Goal: Answer question/provide support: Share knowledge or assist other users

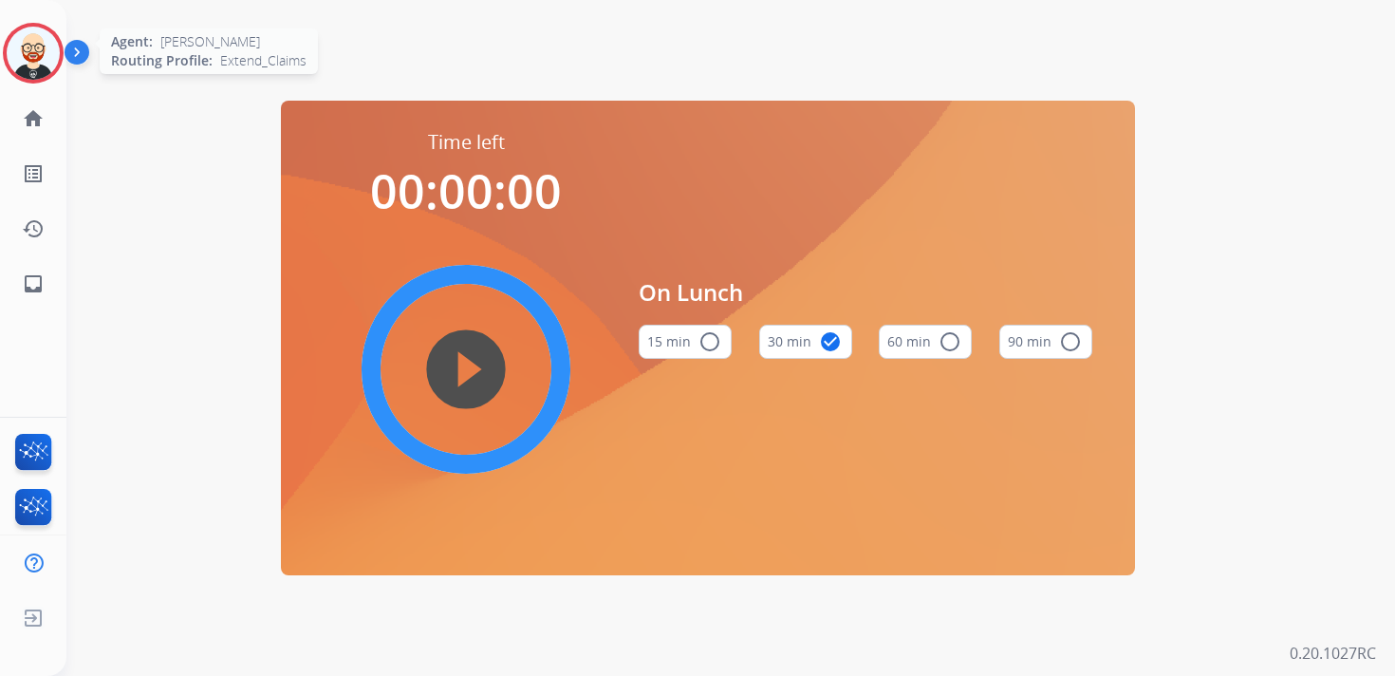
click at [38, 42] on img at bounding box center [33, 53] width 53 height 53
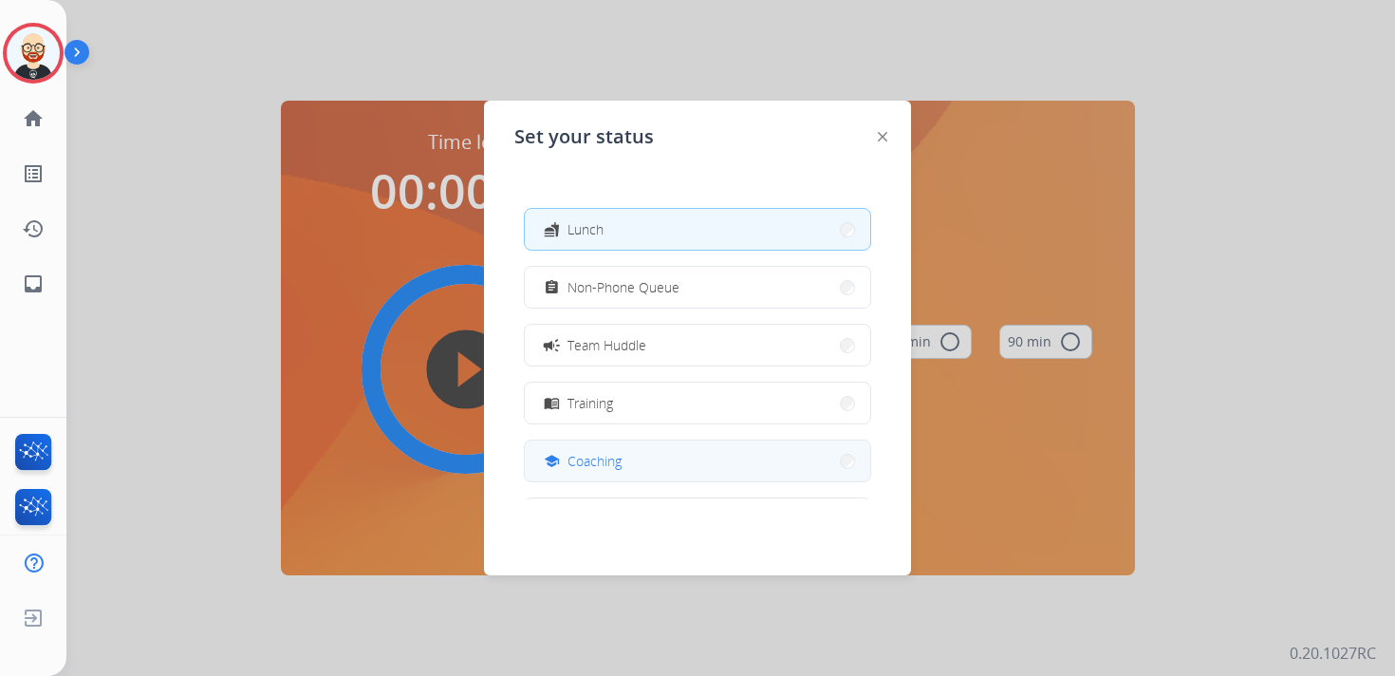
scroll to position [117, 0]
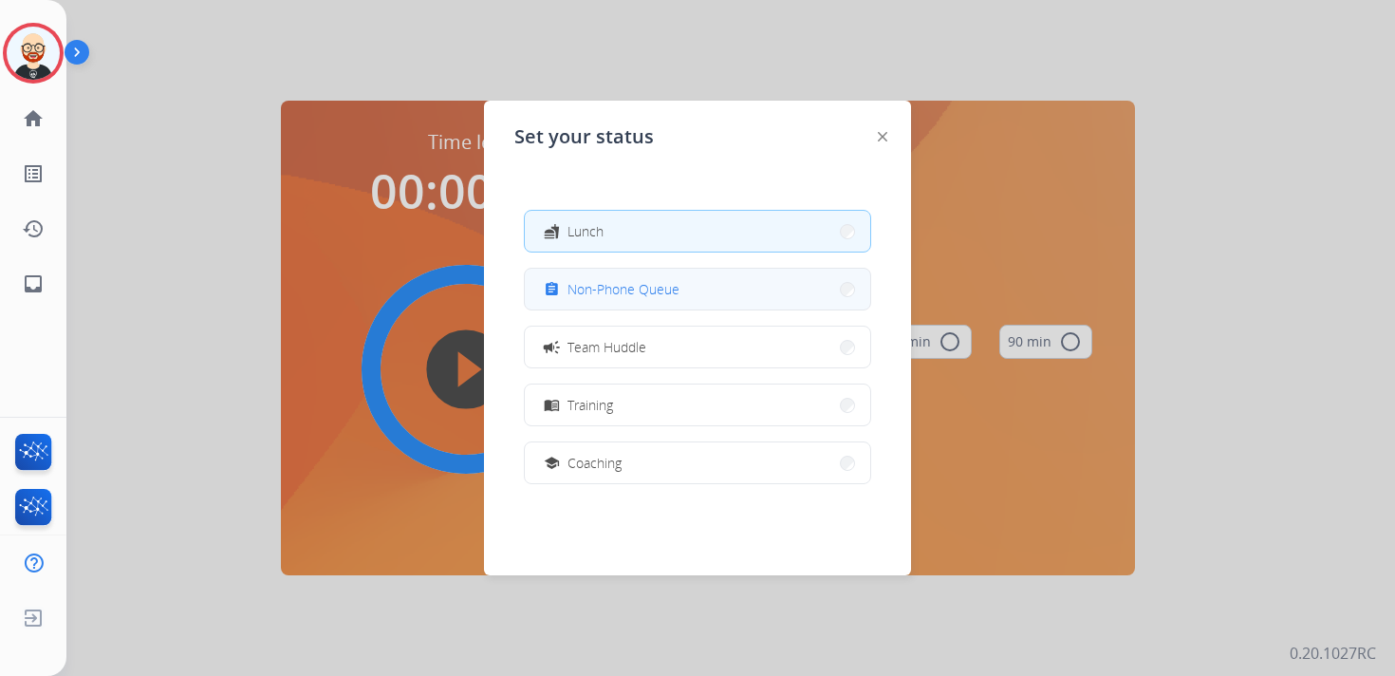
click at [621, 293] on span "Non-Phone Queue" at bounding box center [624, 289] width 112 height 20
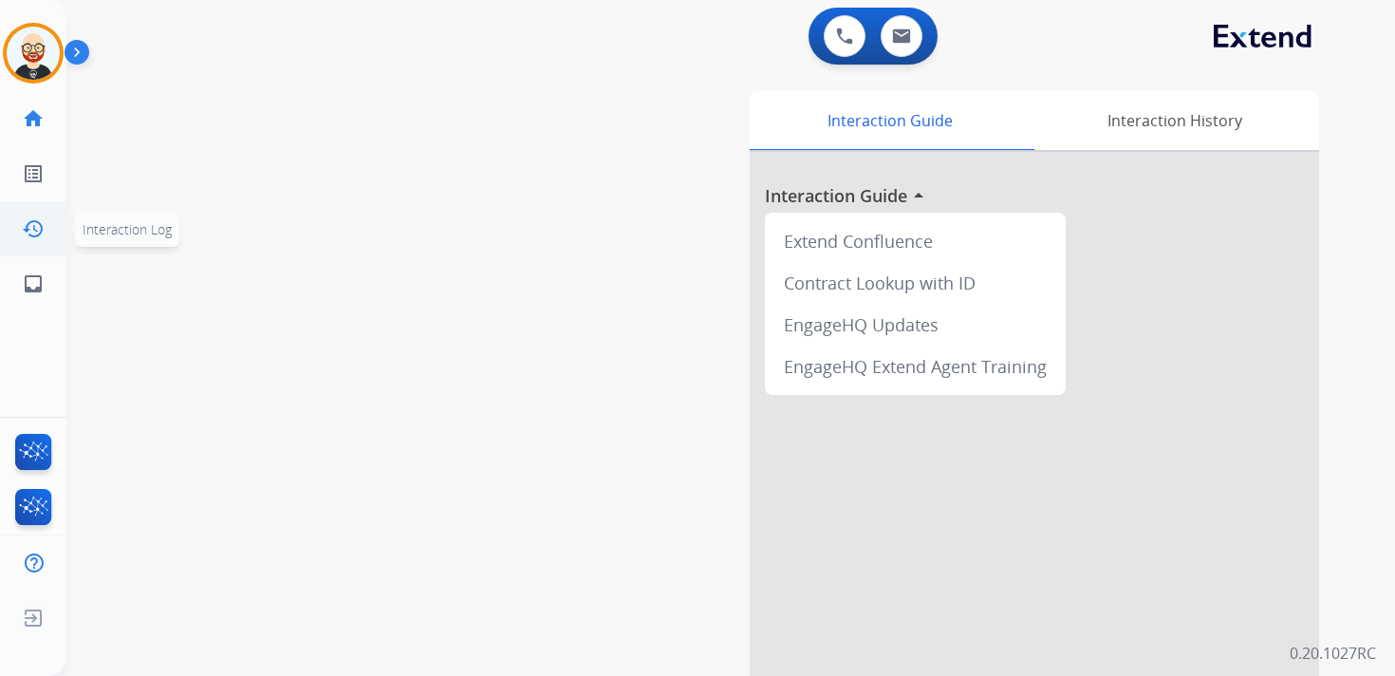
click at [33, 240] on link "history Interaction Log" at bounding box center [33, 228] width 53 height 53
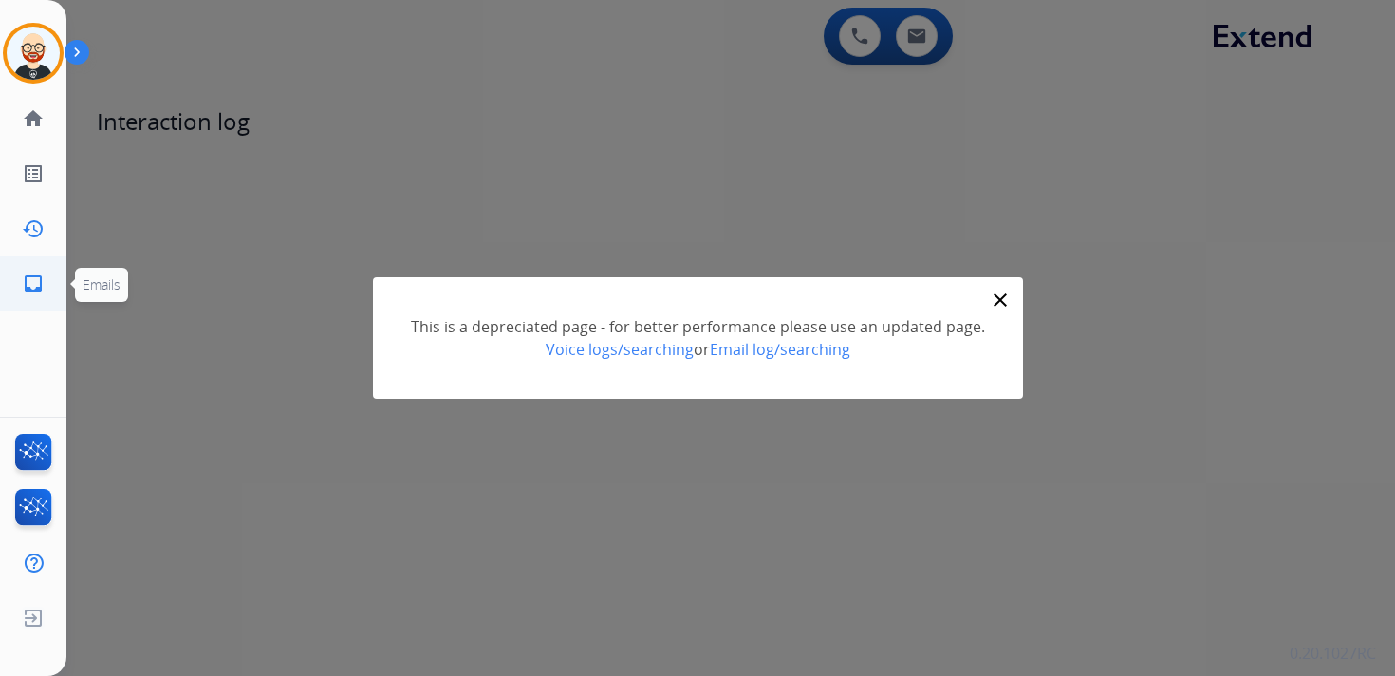
click at [40, 288] on mat-icon "inbox" at bounding box center [33, 283] width 23 height 23
select select "**********"
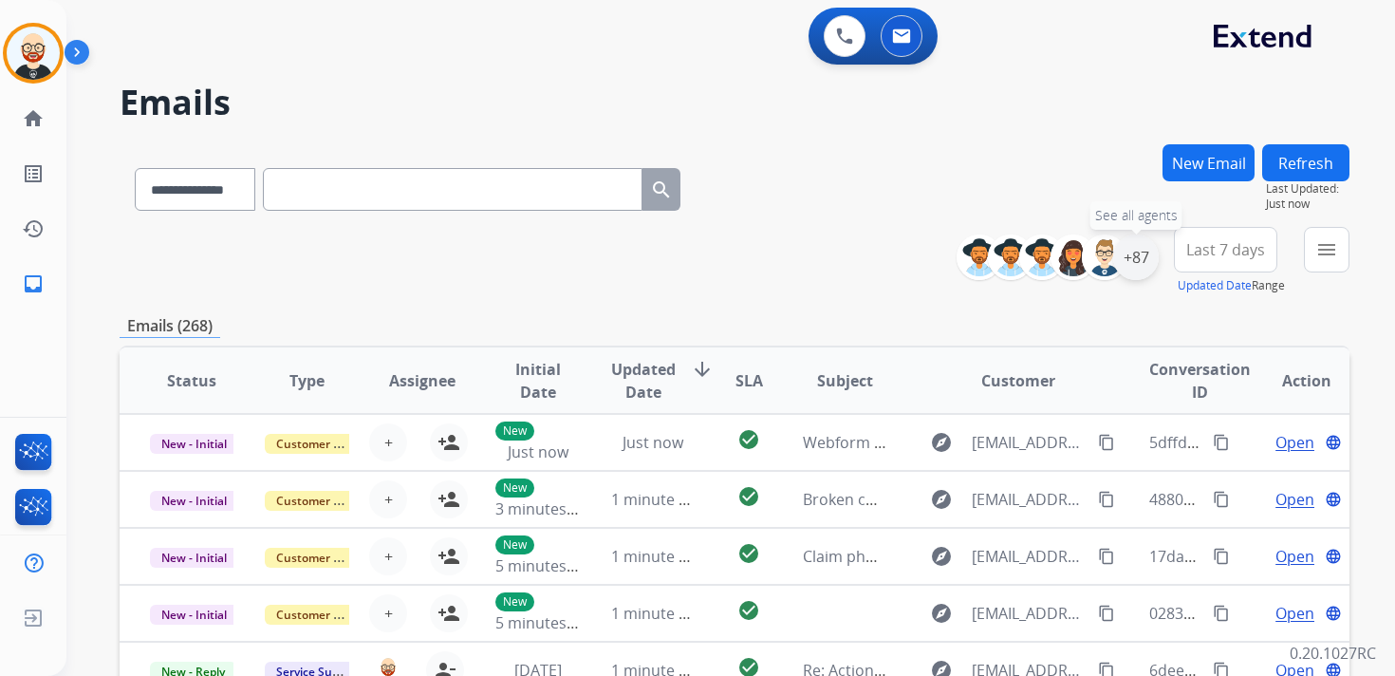
click at [1129, 259] on div "+87" at bounding box center [1136, 257] width 46 height 46
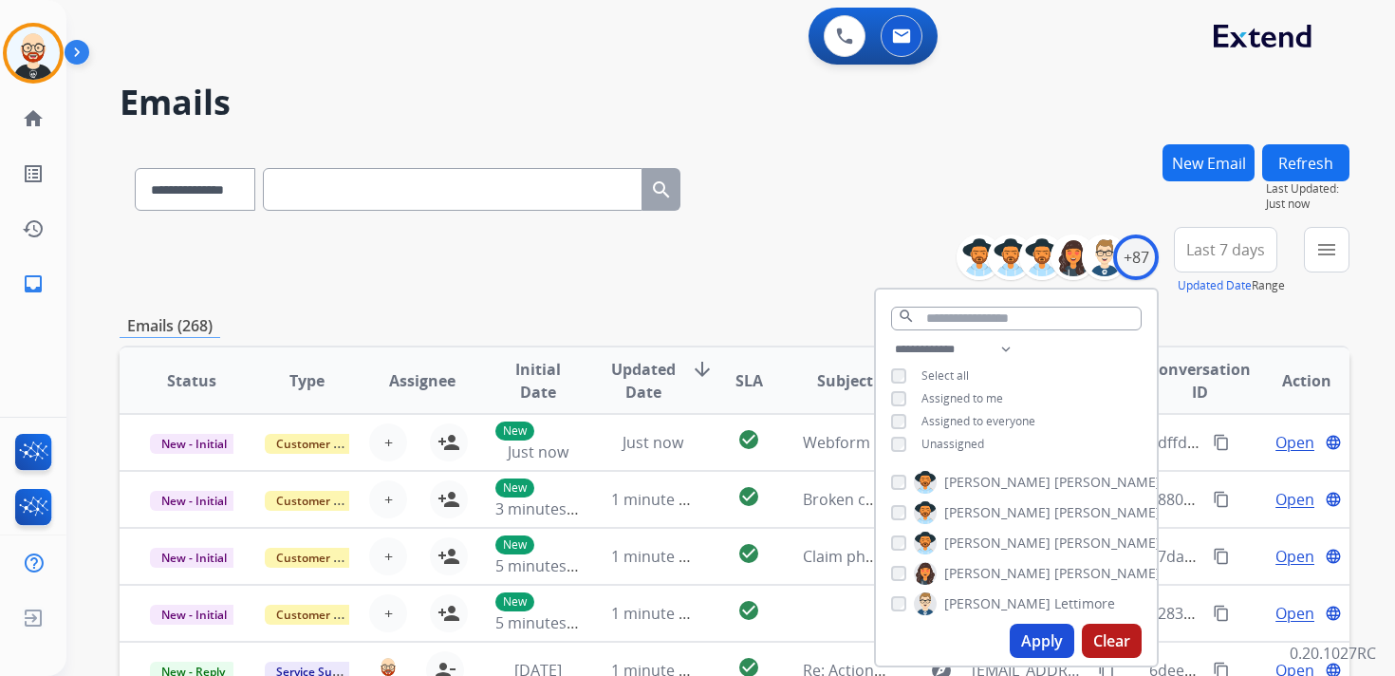
click at [962, 444] on span "Unassigned" at bounding box center [953, 444] width 63 height 16
click at [1032, 635] on button "Apply" at bounding box center [1042, 641] width 65 height 34
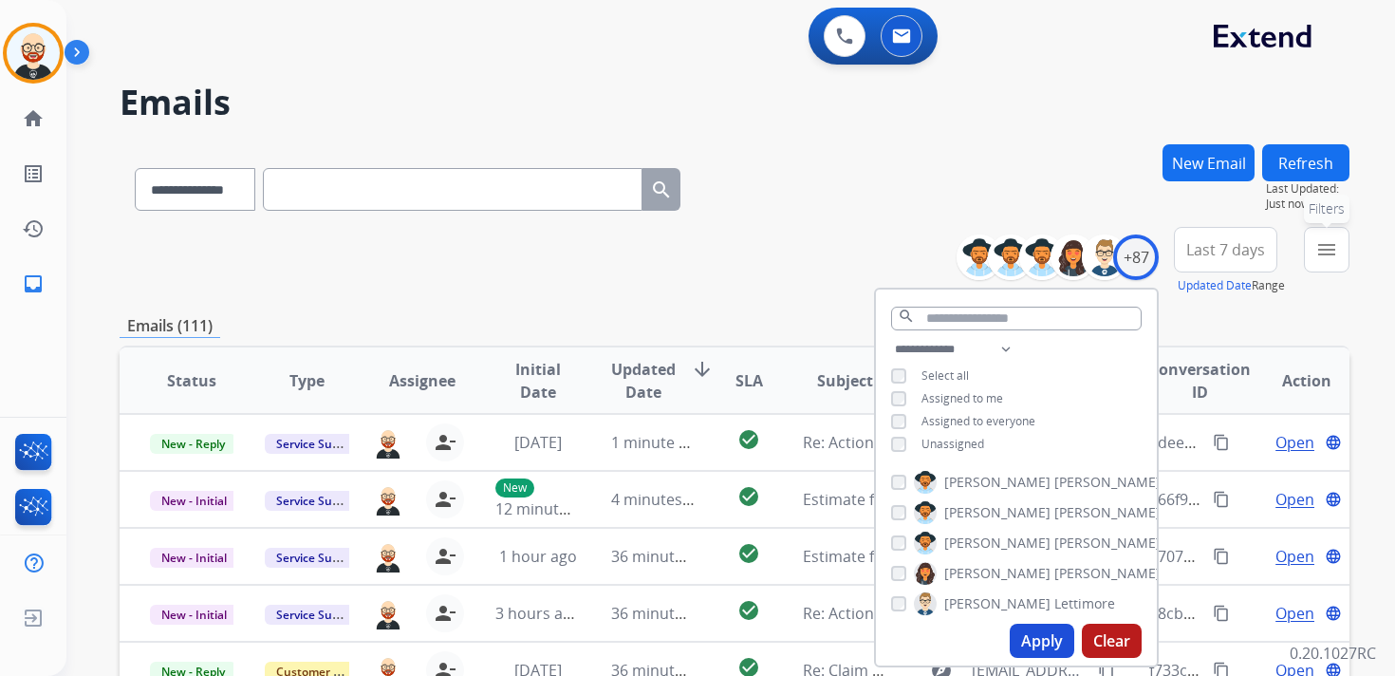
click at [1332, 264] on button "menu Filters" at bounding box center [1327, 250] width 46 height 46
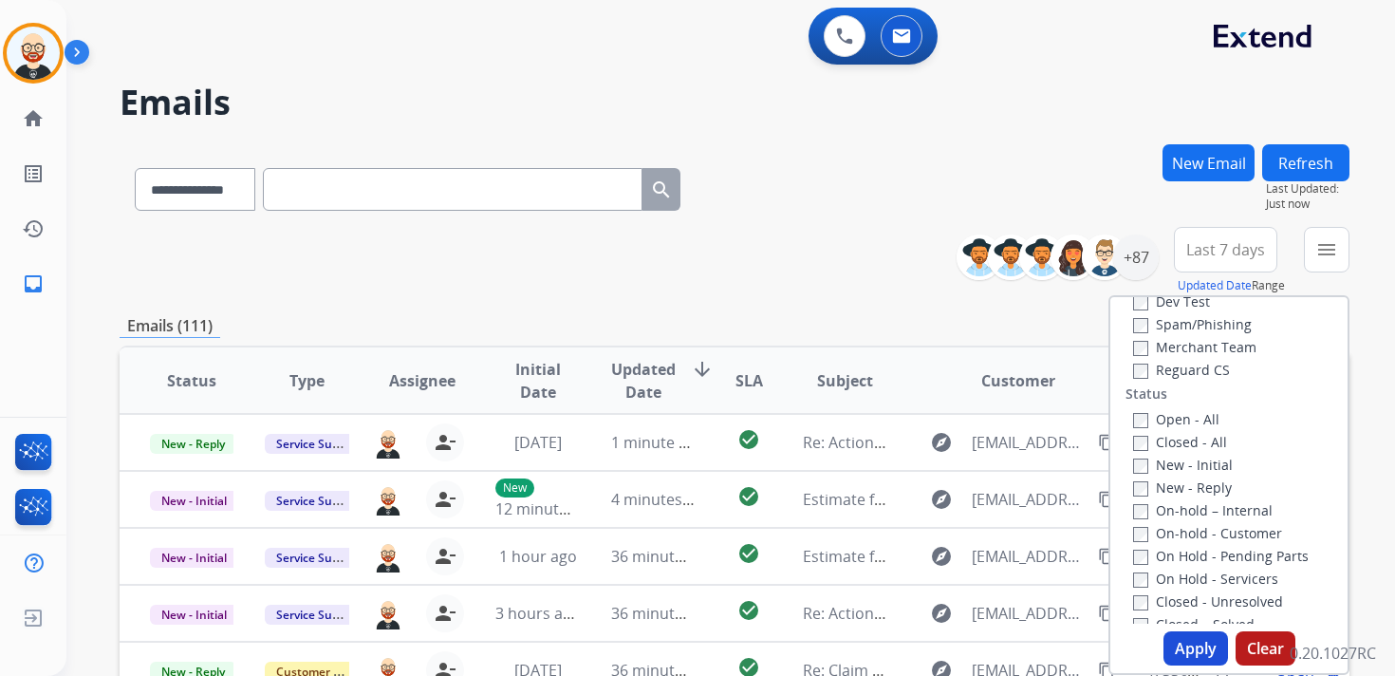
scroll to position [198, 0]
click at [1152, 450] on label "New - Initial" at bounding box center [1183, 445] width 100 height 18
click at [1152, 469] on label "New - Reply" at bounding box center [1182, 467] width 99 height 18
click at [1191, 646] on button "Apply" at bounding box center [1196, 648] width 65 height 34
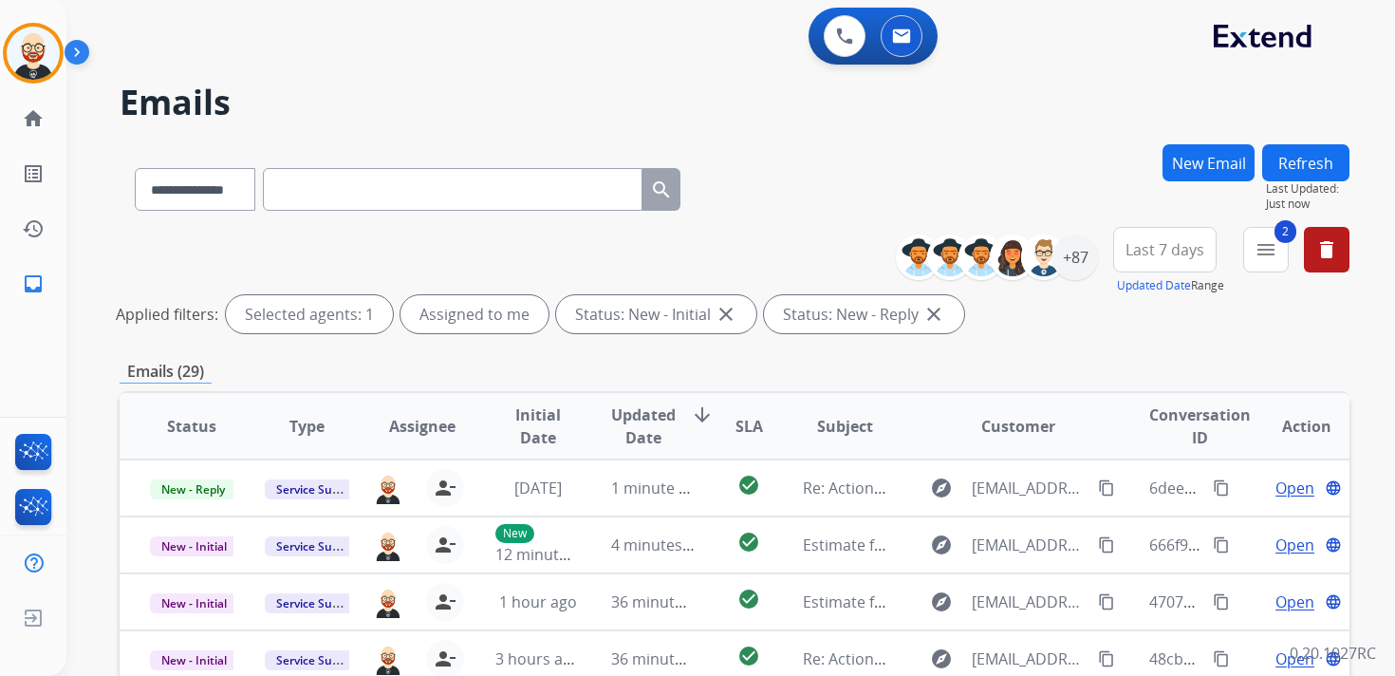
click at [1182, 253] on span "Last 7 days" at bounding box center [1165, 250] width 79 height 8
click at [1149, 477] on div "Last 90 days" at bounding box center [1159, 480] width 104 height 28
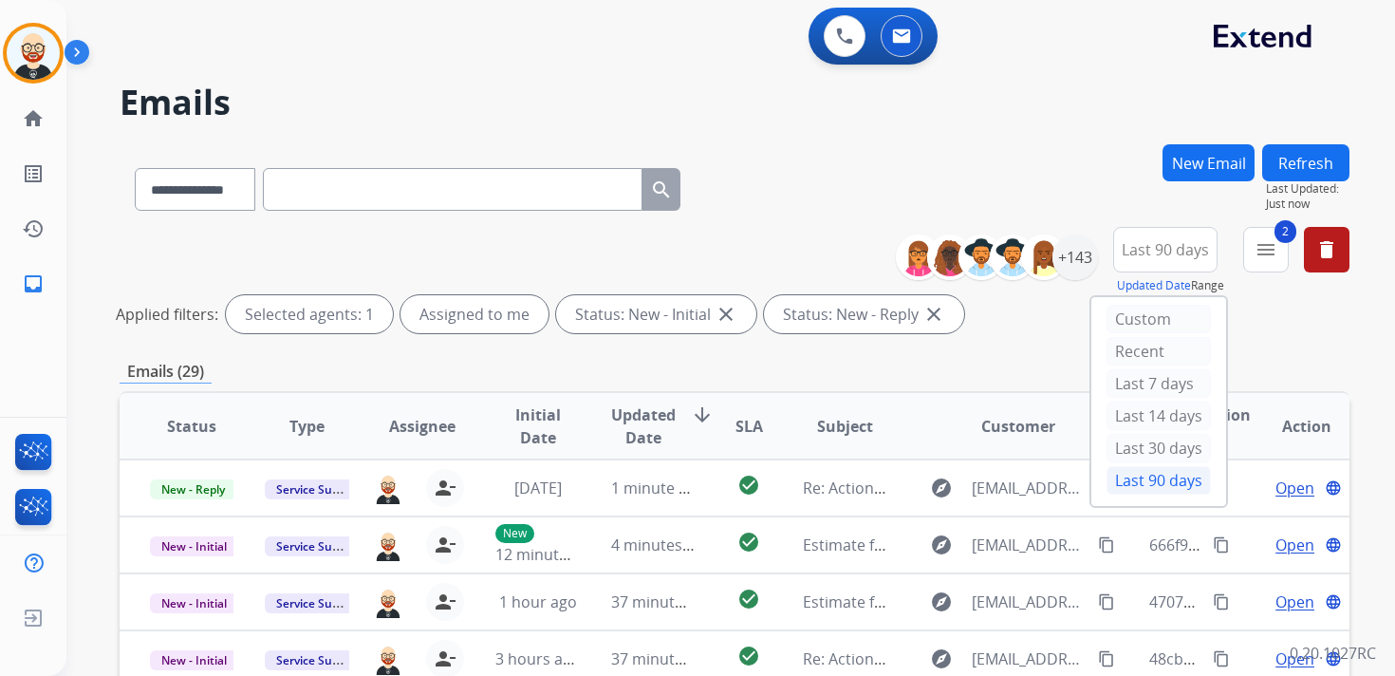
click at [1007, 362] on div "Emails (29)" at bounding box center [735, 372] width 1230 height 24
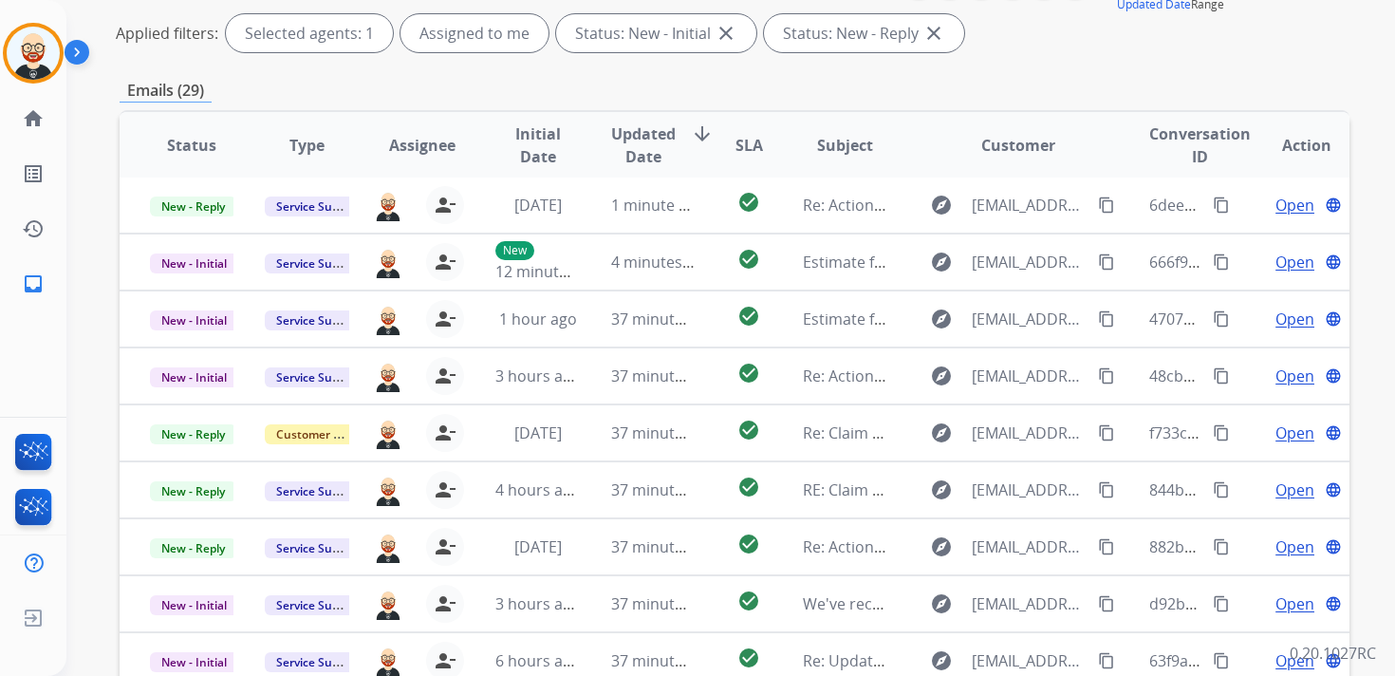
scroll to position [287, 0]
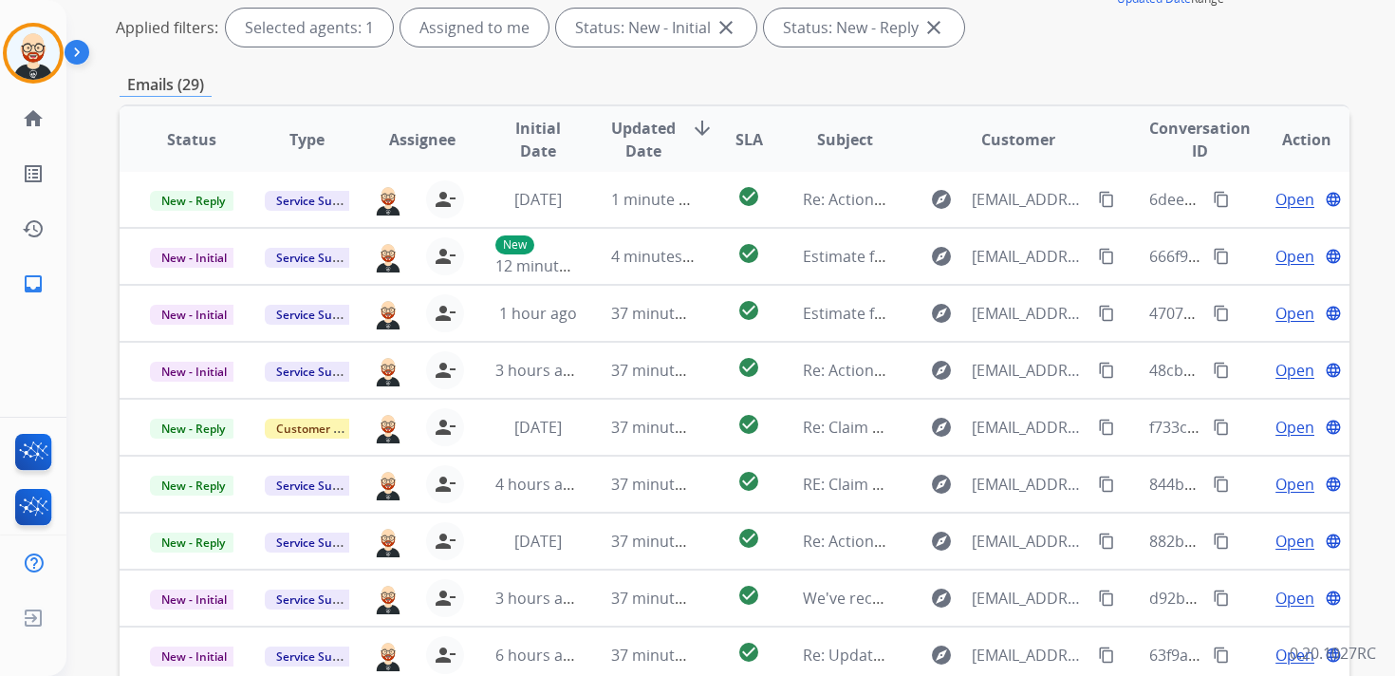
click at [627, 149] on span "Updated Date" at bounding box center [643, 140] width 65 height 46
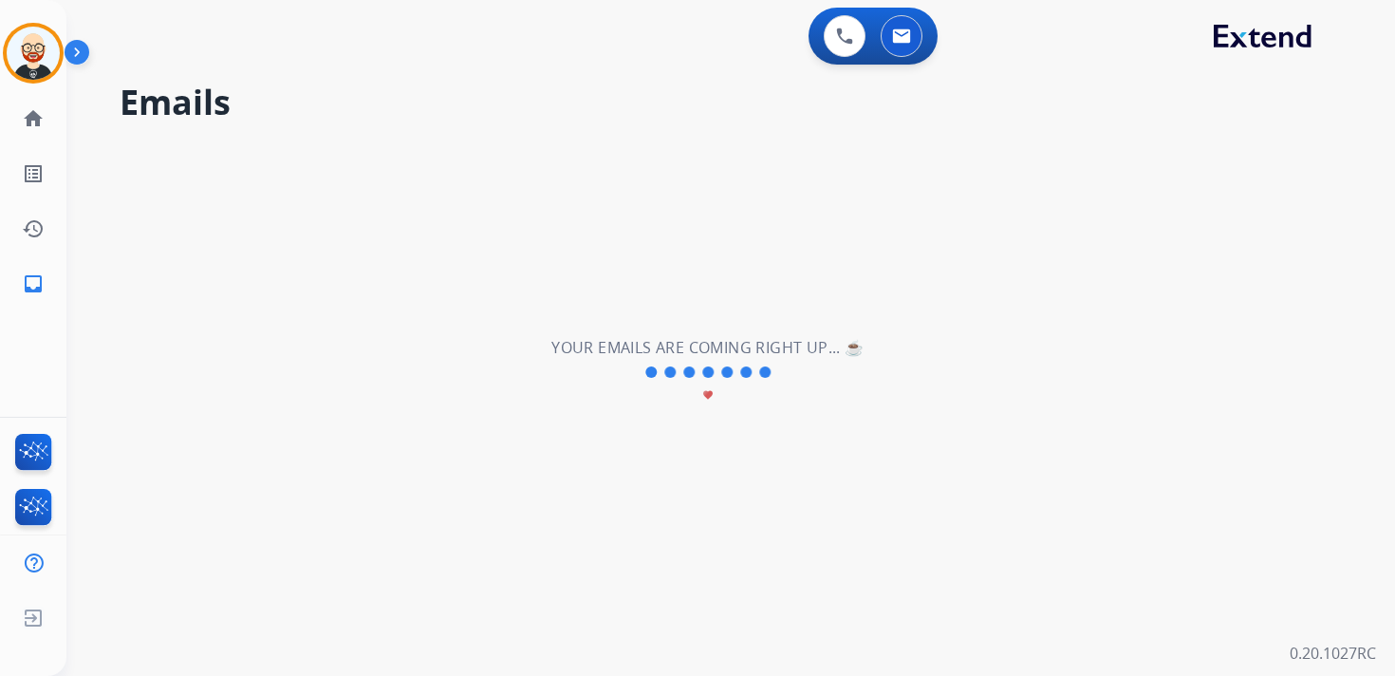
scroll to position [0, 0]
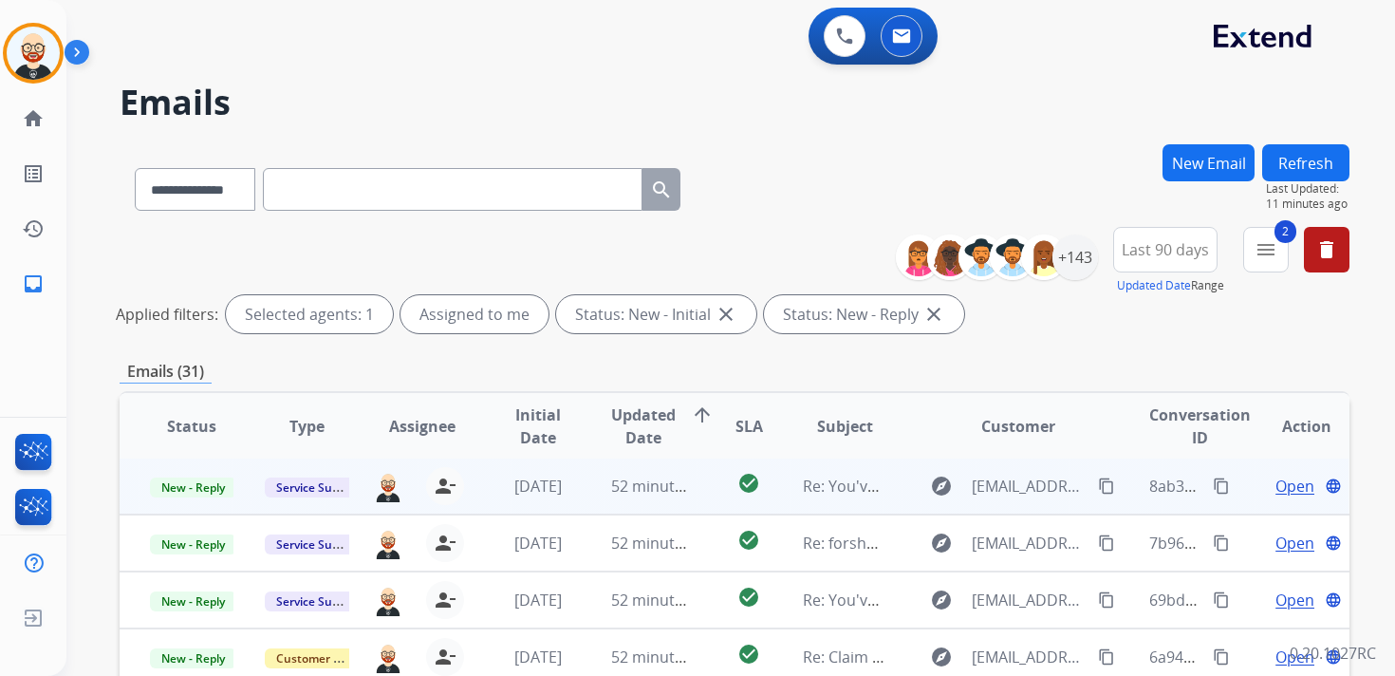
click at [1276, 495] on span "Open" at bounding box center [1295, 486] width 39 height 23
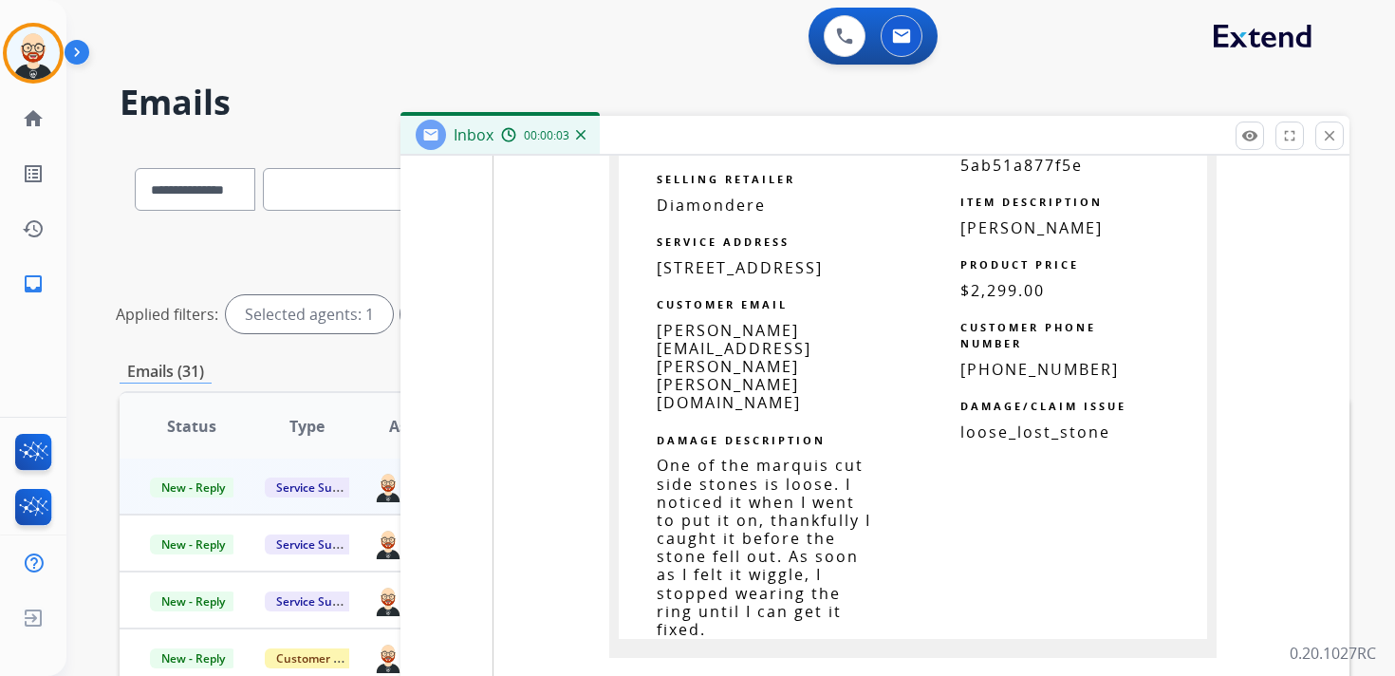
scroll to position [2416, 0]
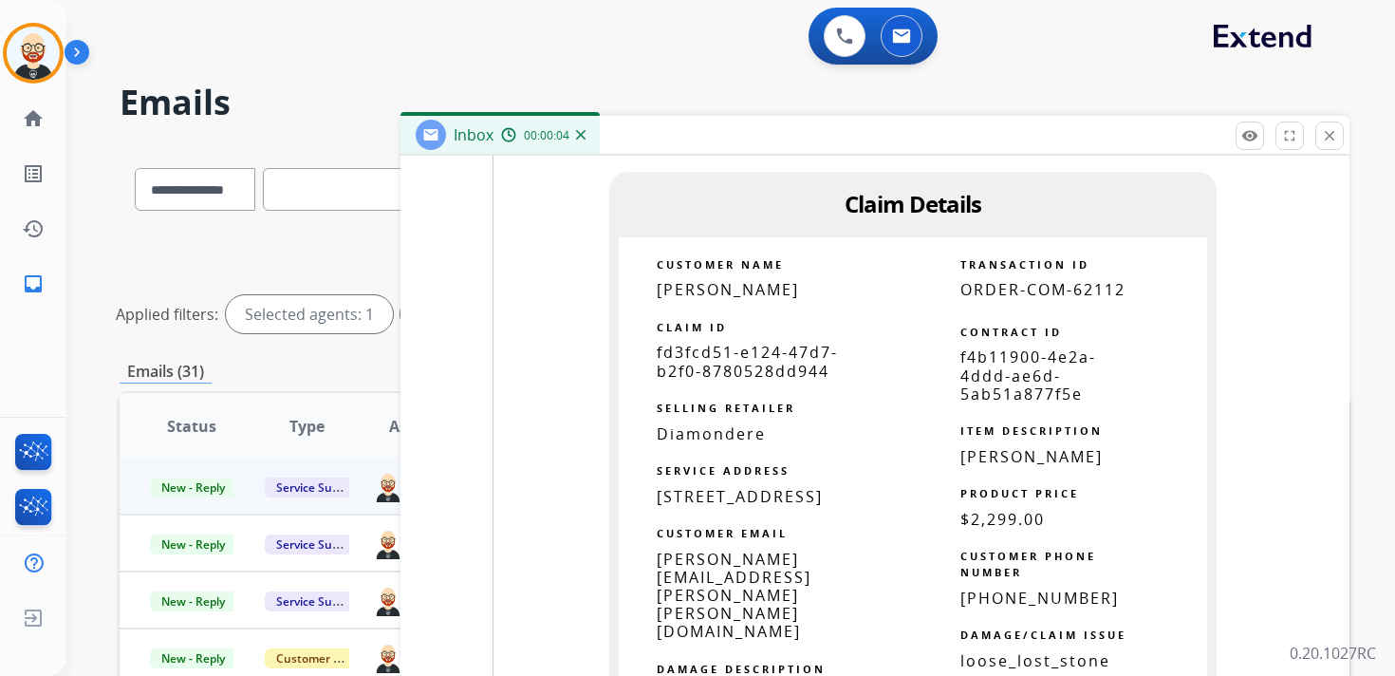
click at [713, 343] on span "fd3fcd51-e124-47d7-b2f0-8780528dd944" at bounding box center [747, 361] width 181 height 39
copy tbody
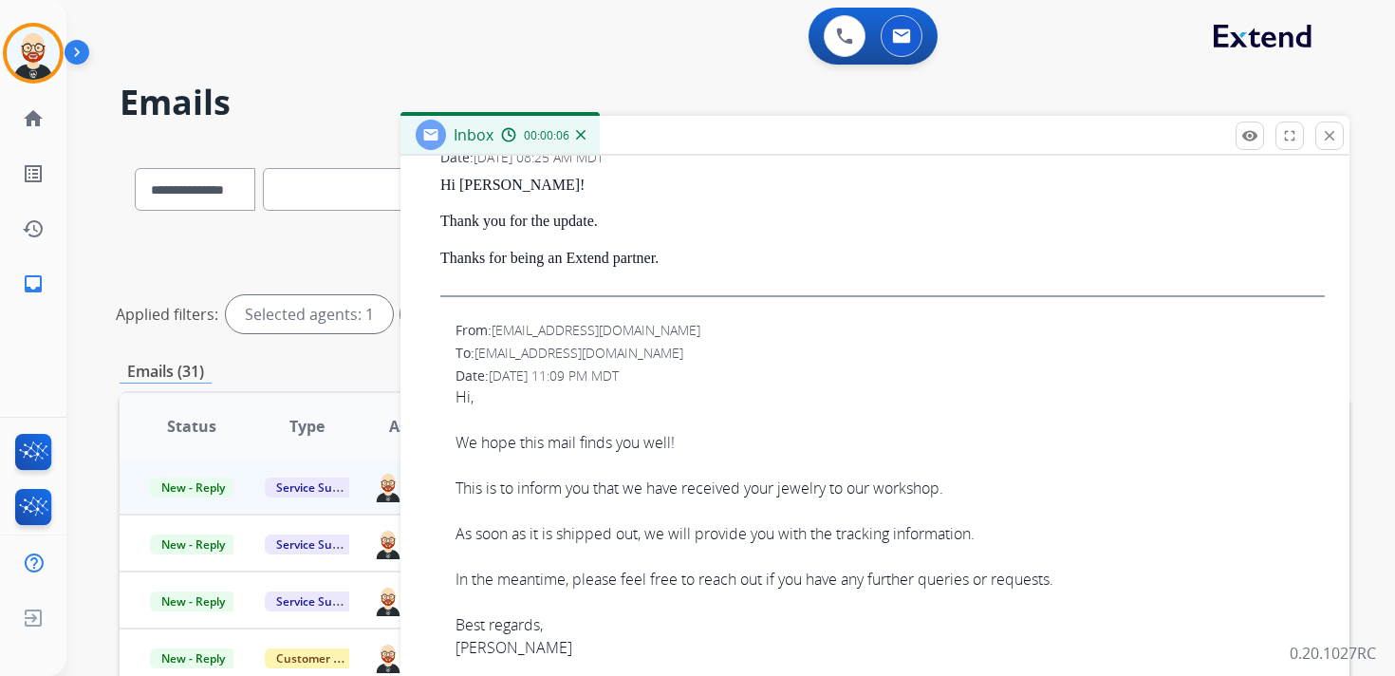
scroll to position [0, 0]
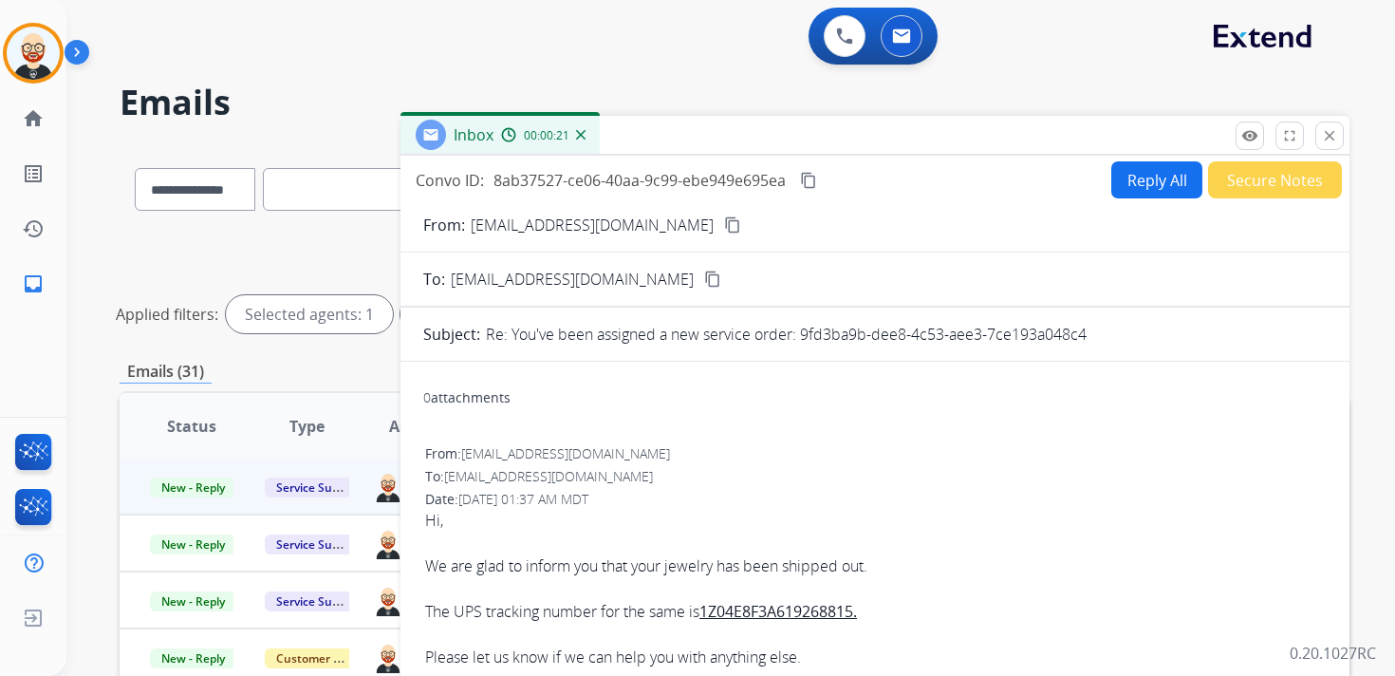
click at [814, 176] on mat-icon "content_copy" at bounding box center [808, 180] width 17 height 17
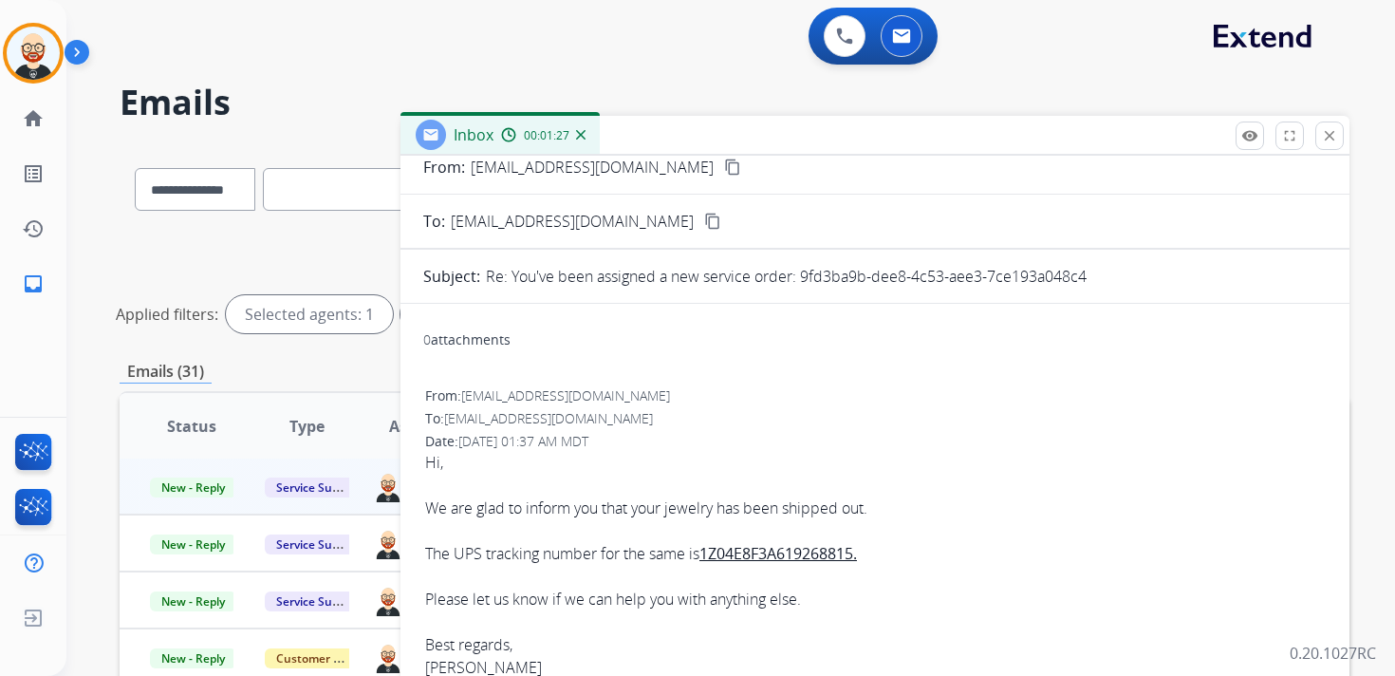
scroll to position [71, 0]
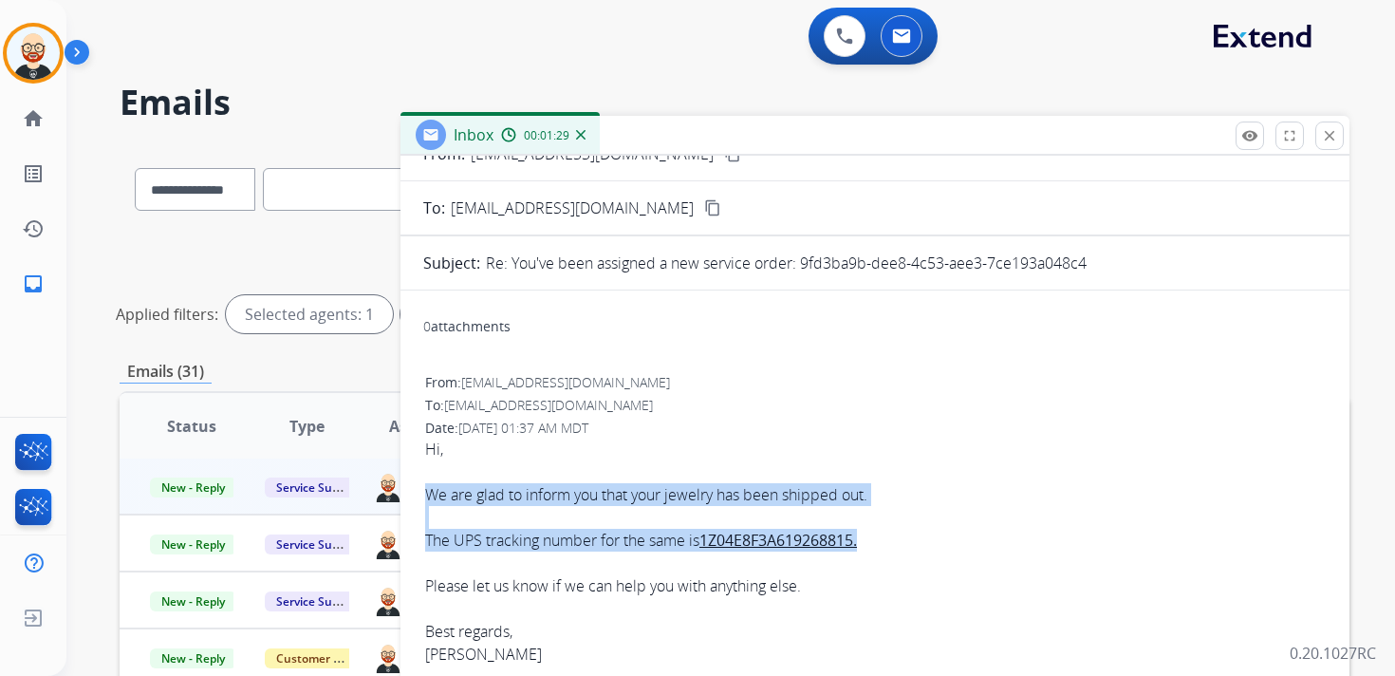
drag, startPoint x: 885, startPoint y: 540, endPoint x: 421, endPoint y: 494, distance: 466.5
copy div "We are glad to inform you that your jewelry has been shipped out. The UPS track…"
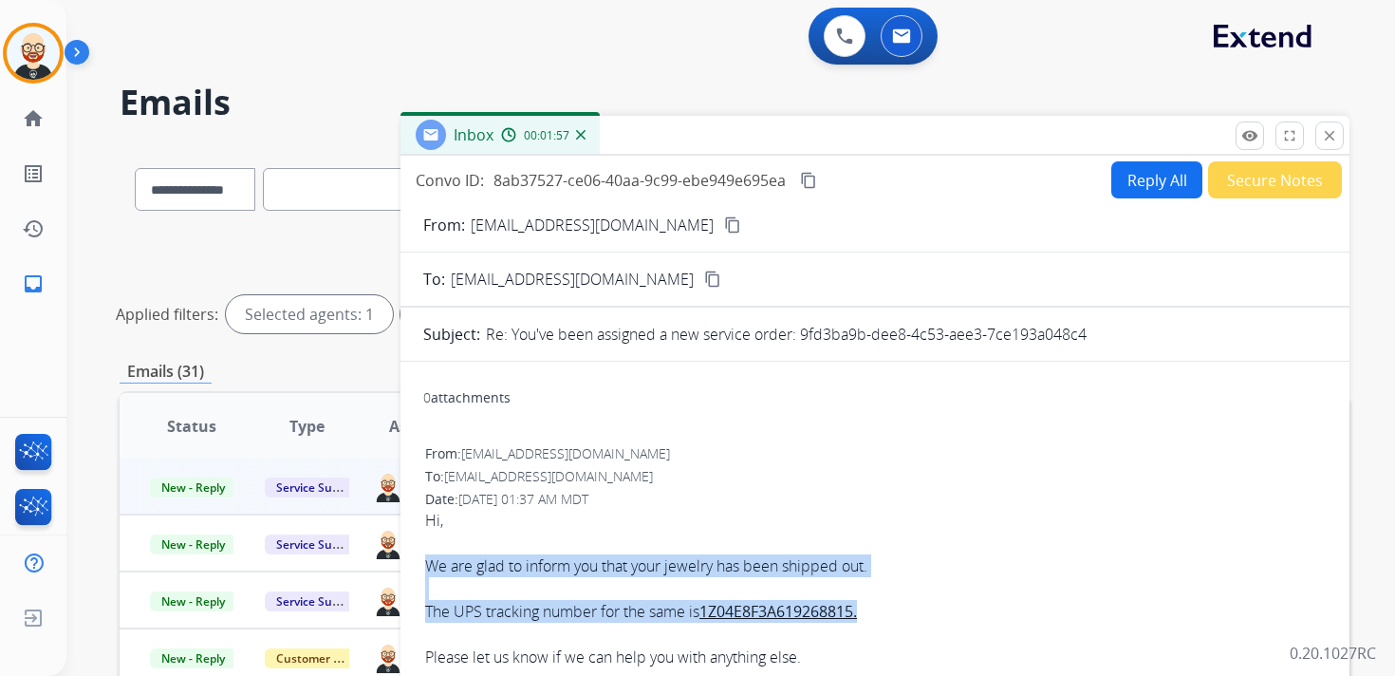
click at [1127, 189] on button "Reply All" at bounding box center [1157, 179] width 91 height 37
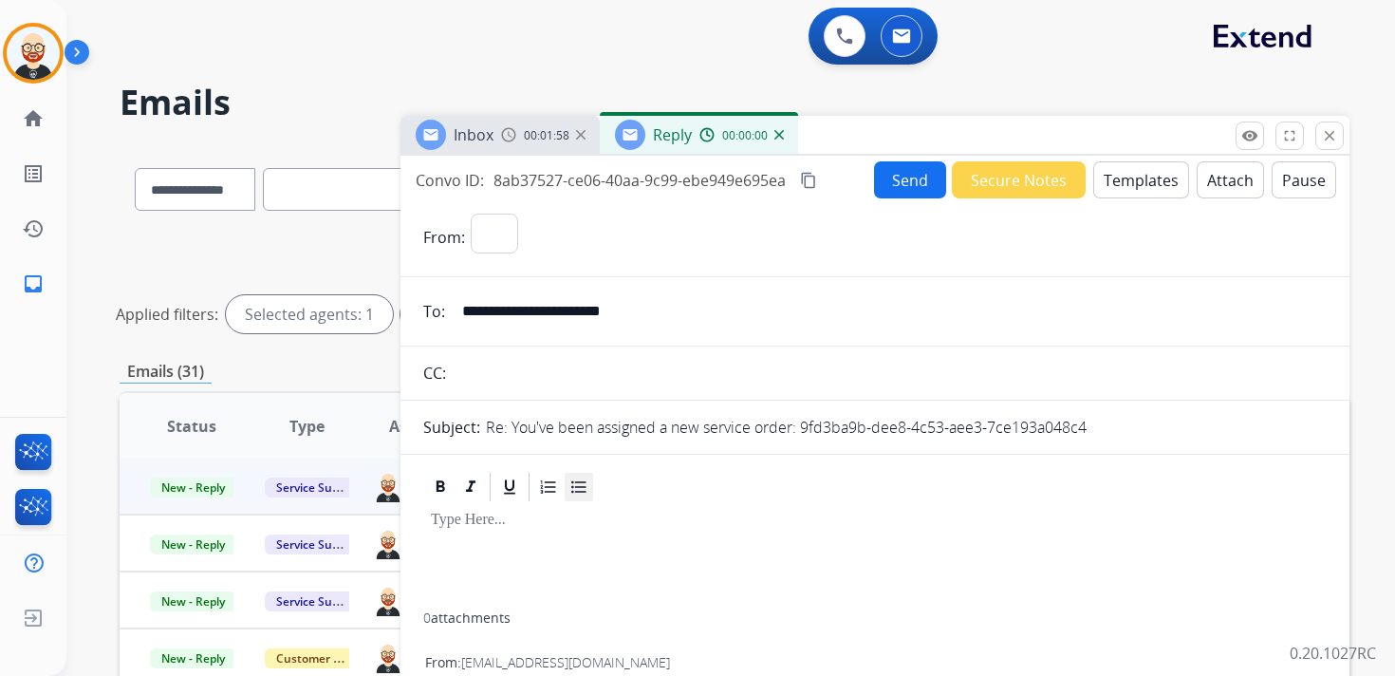
select select "**********"
click at [500, 562] on div at bounding box center [875, 558] width 904 height 108
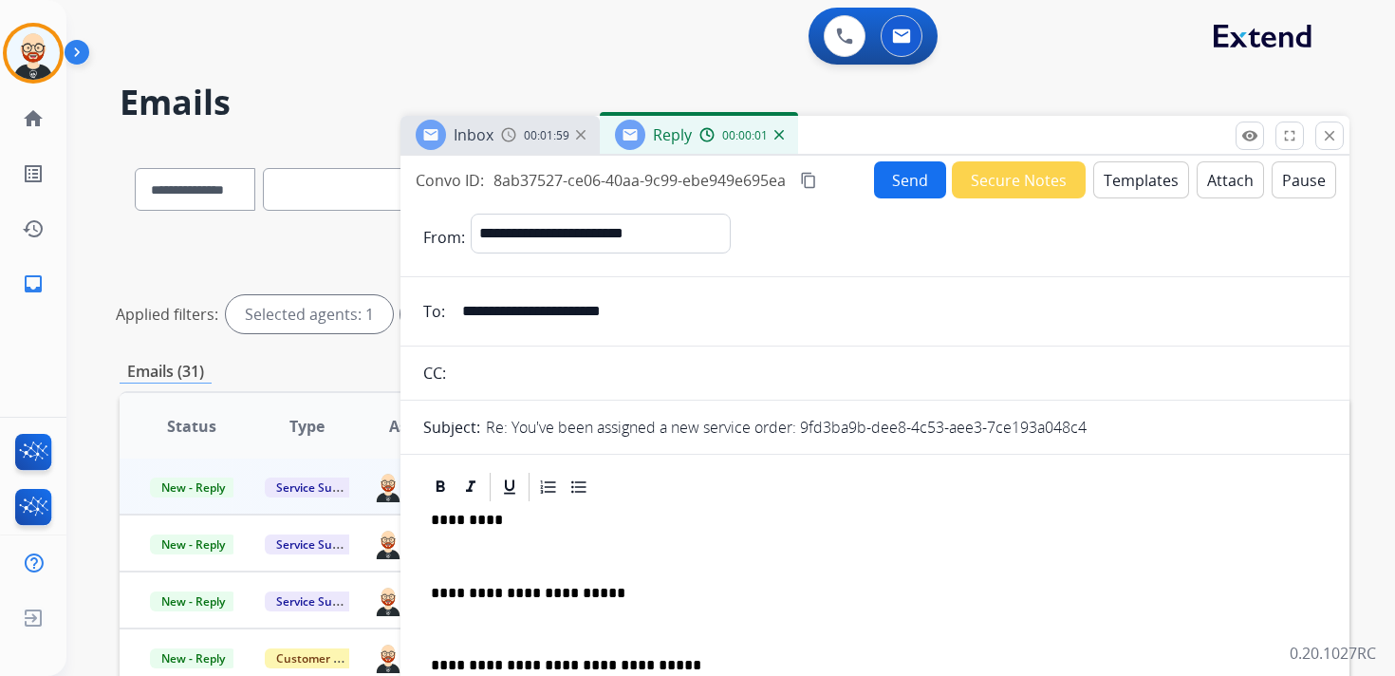
scroll to position [5, 0]
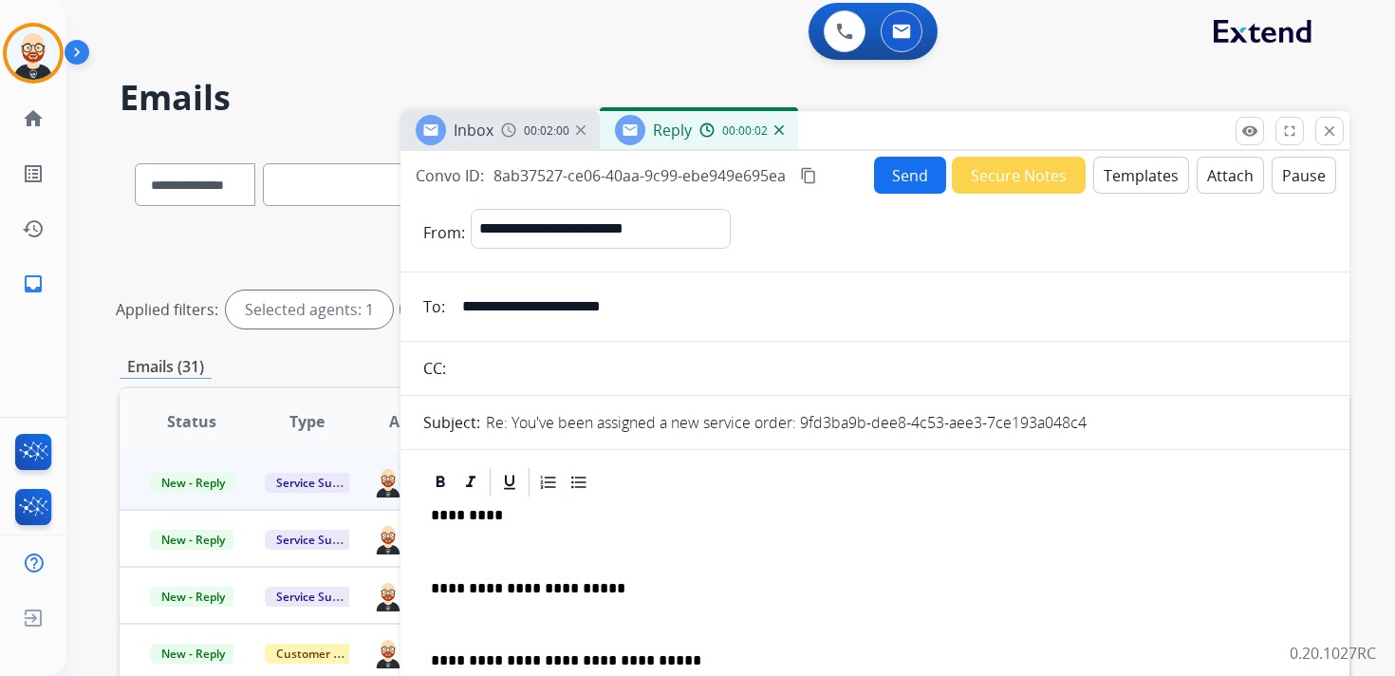
click at [500, 546] on p at bounding box center [875, 551] width 889 height 17
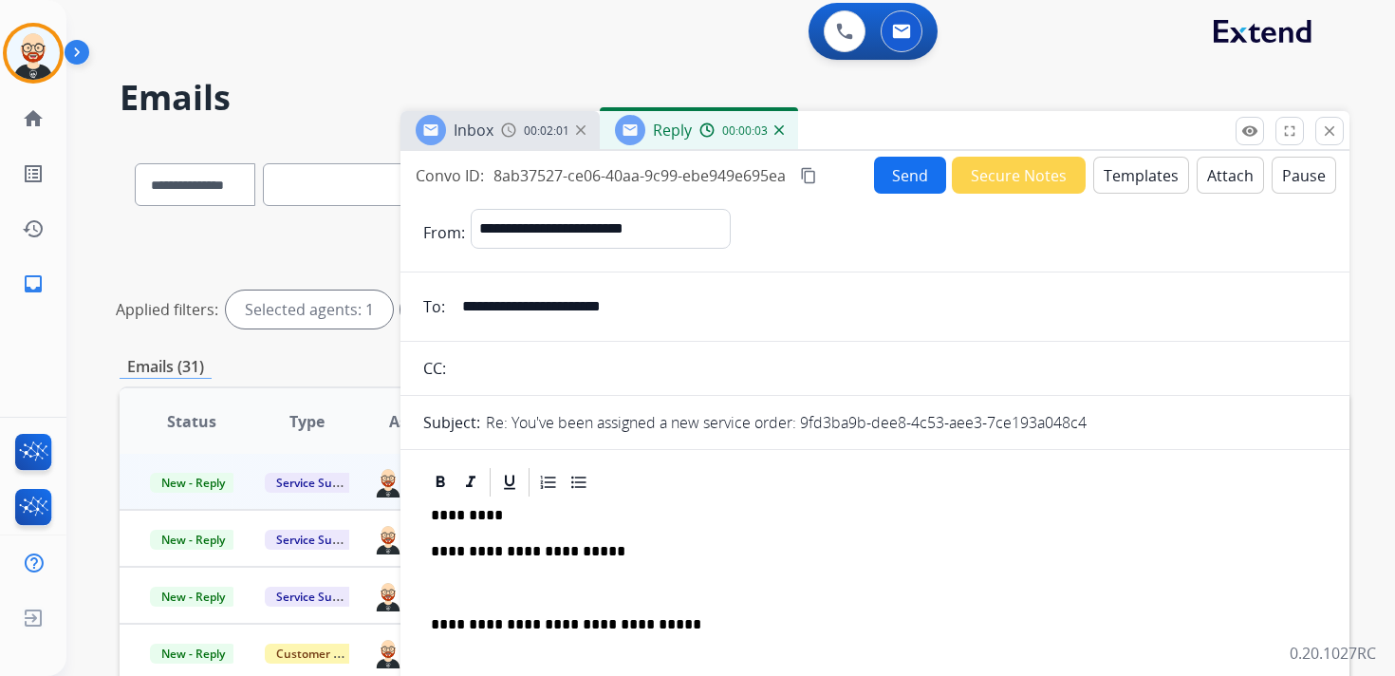
click at [515, 580] on p at bounding box center [875, 588] width 889 height 17
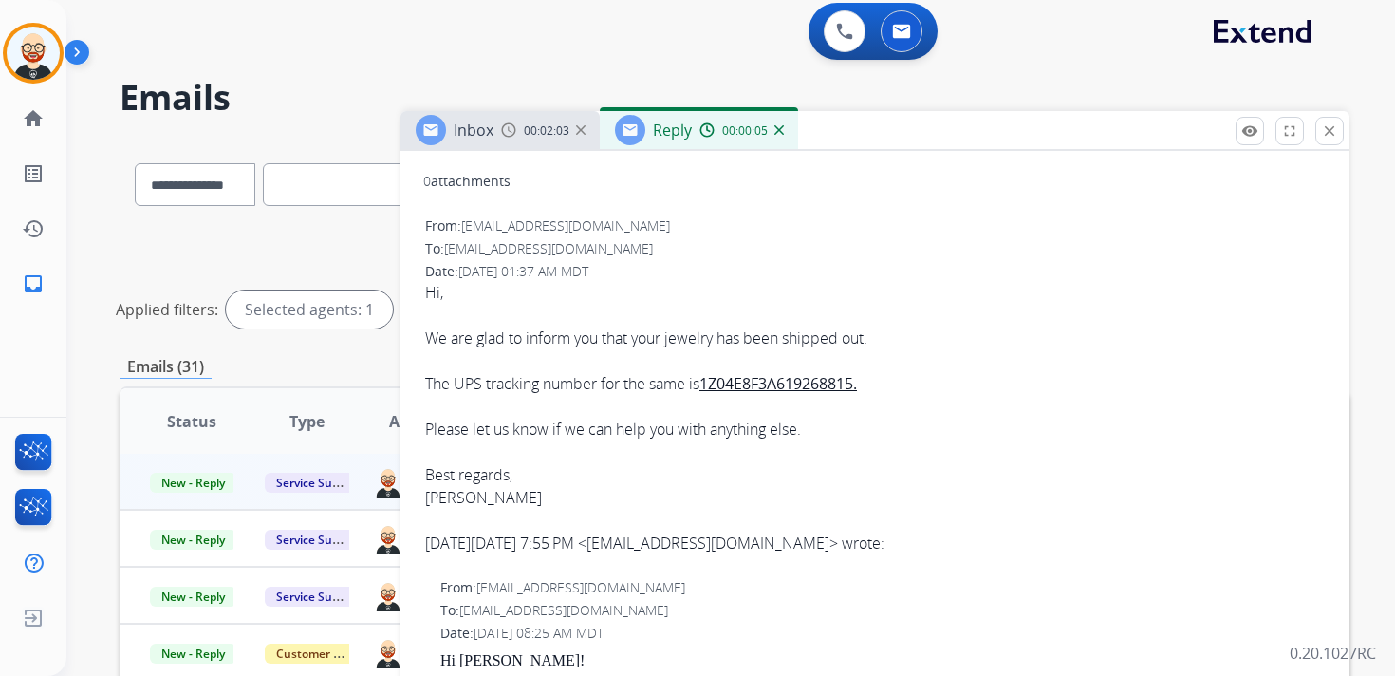
scroll to position [550, 0]
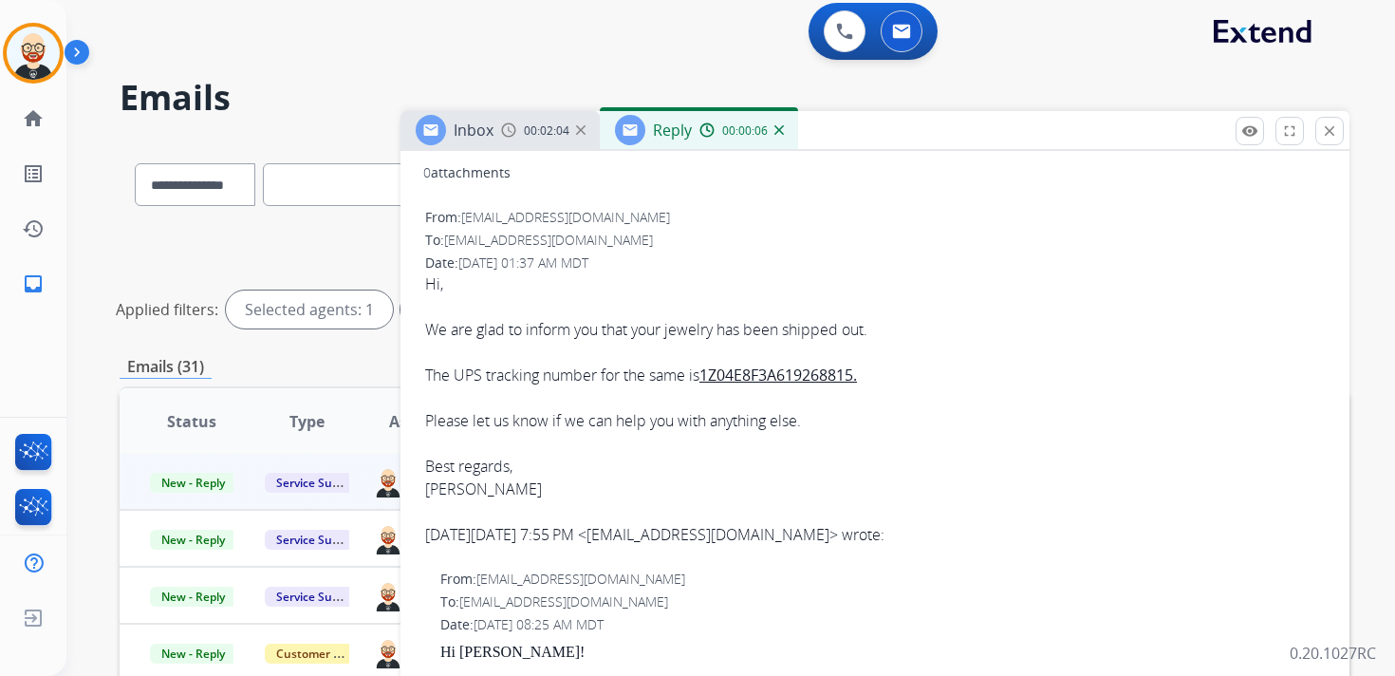
click at [462, 496] on div "Hi, We are glad to inform you that your jewelry has been shipped out. The UPS t…" at bounding box center [875, 386] width 900 height 228
copy div "[PERSON_NAME]"
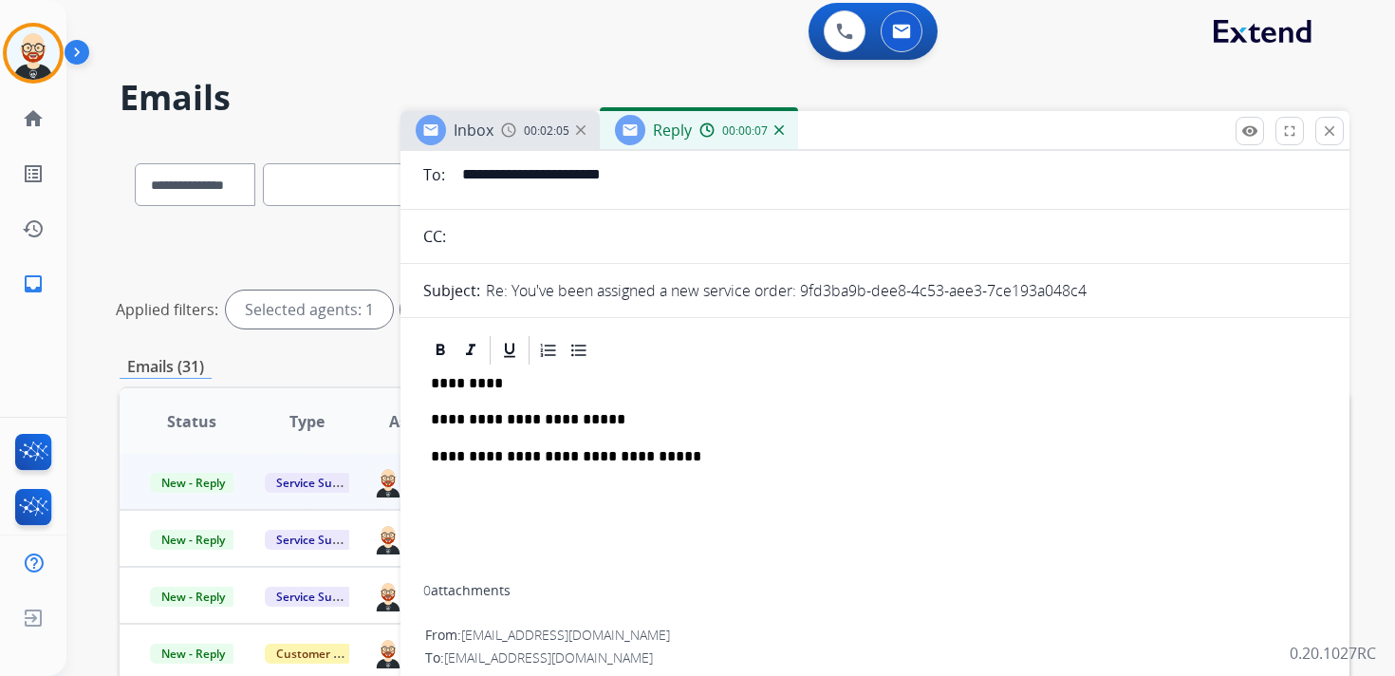
scroll to position [0, 0]
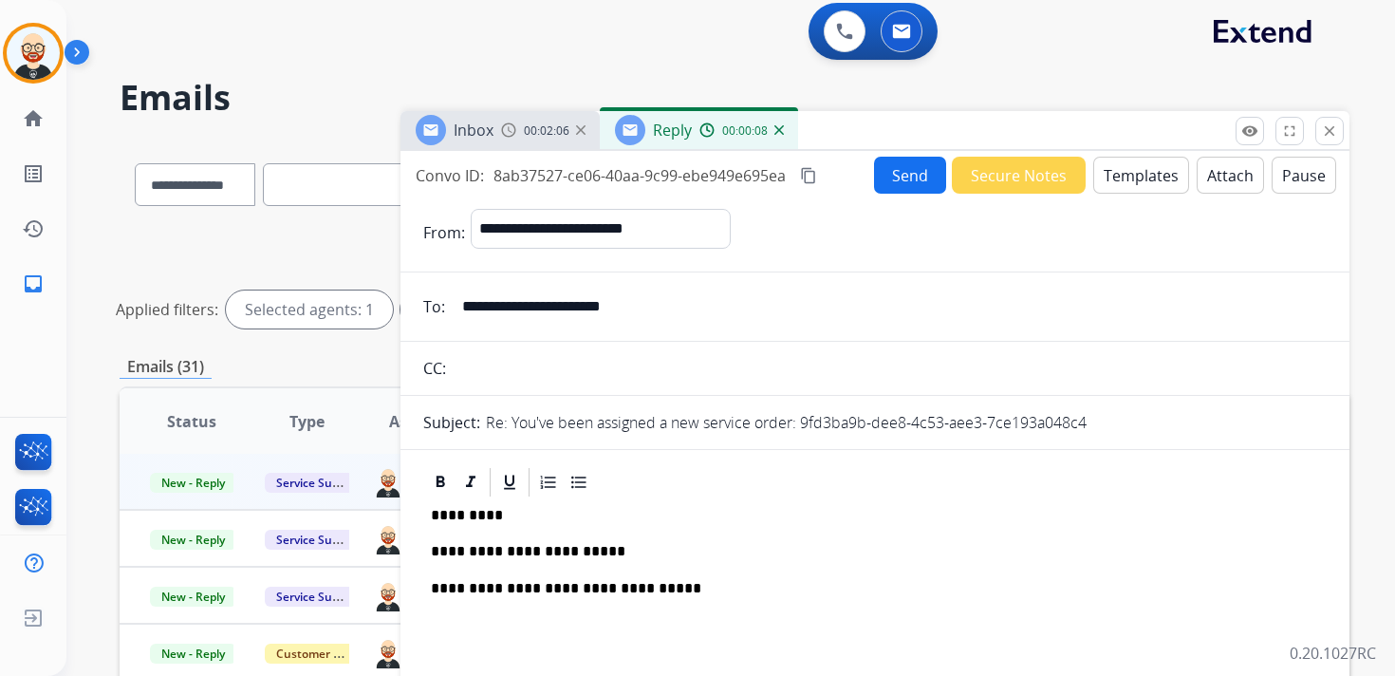
click at [462, 507] on p "*********" at bounding box center [867, 515] width 873 height 17
click at [898, 178] on button "Send" at bounding box center [910, 175] width 72 height 37
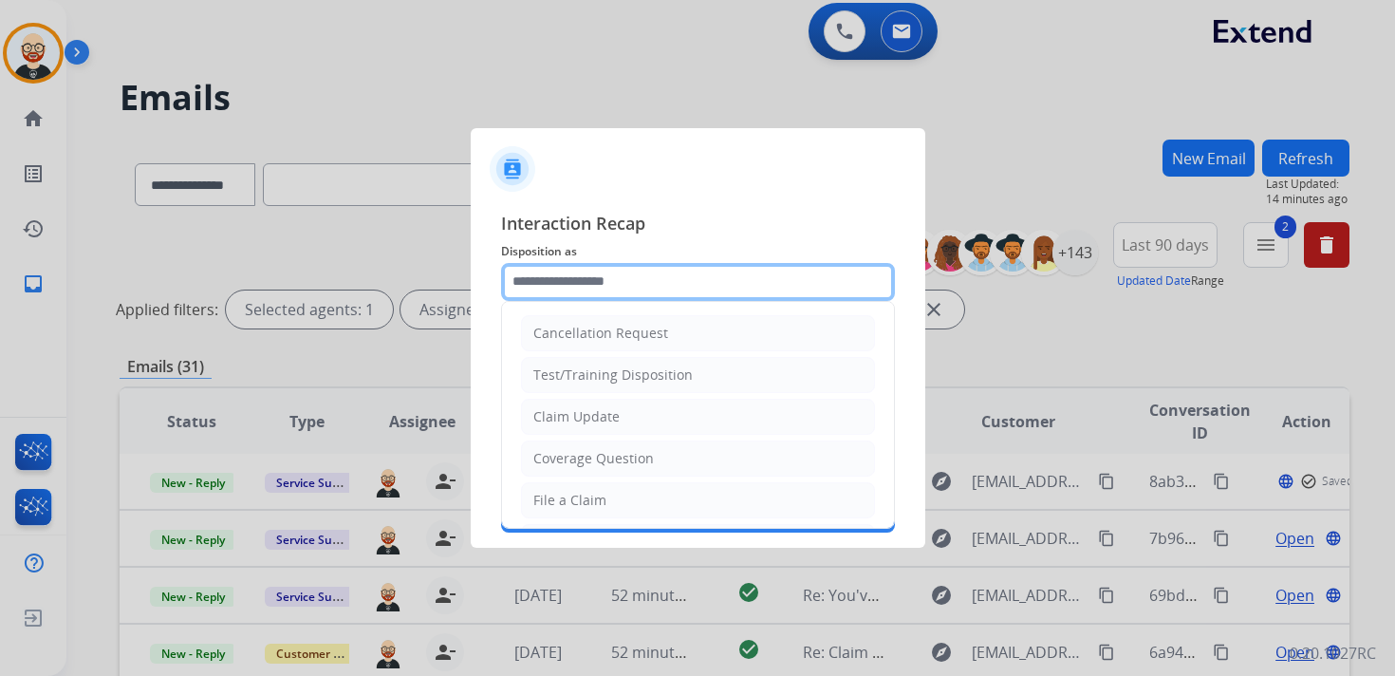
click at [564, 284] on input "text" at bounding box center [698, 282] width 394 height 38
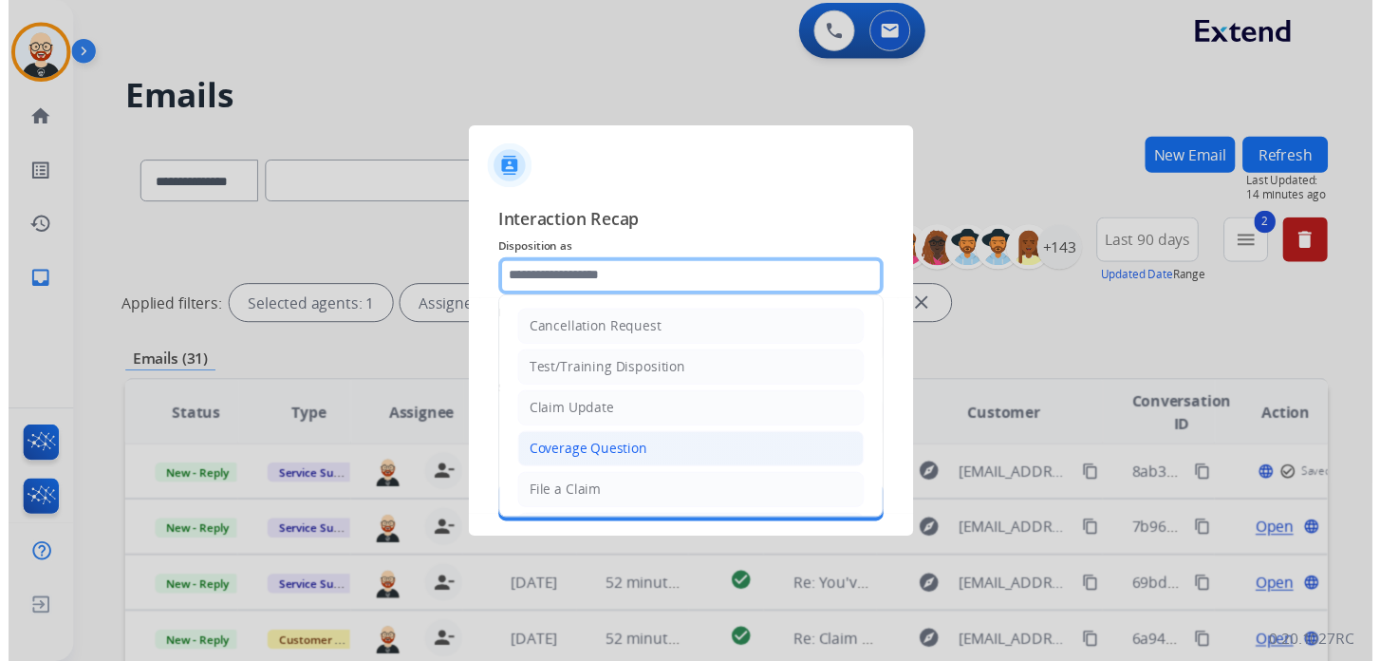
scroll to position [285, 0]
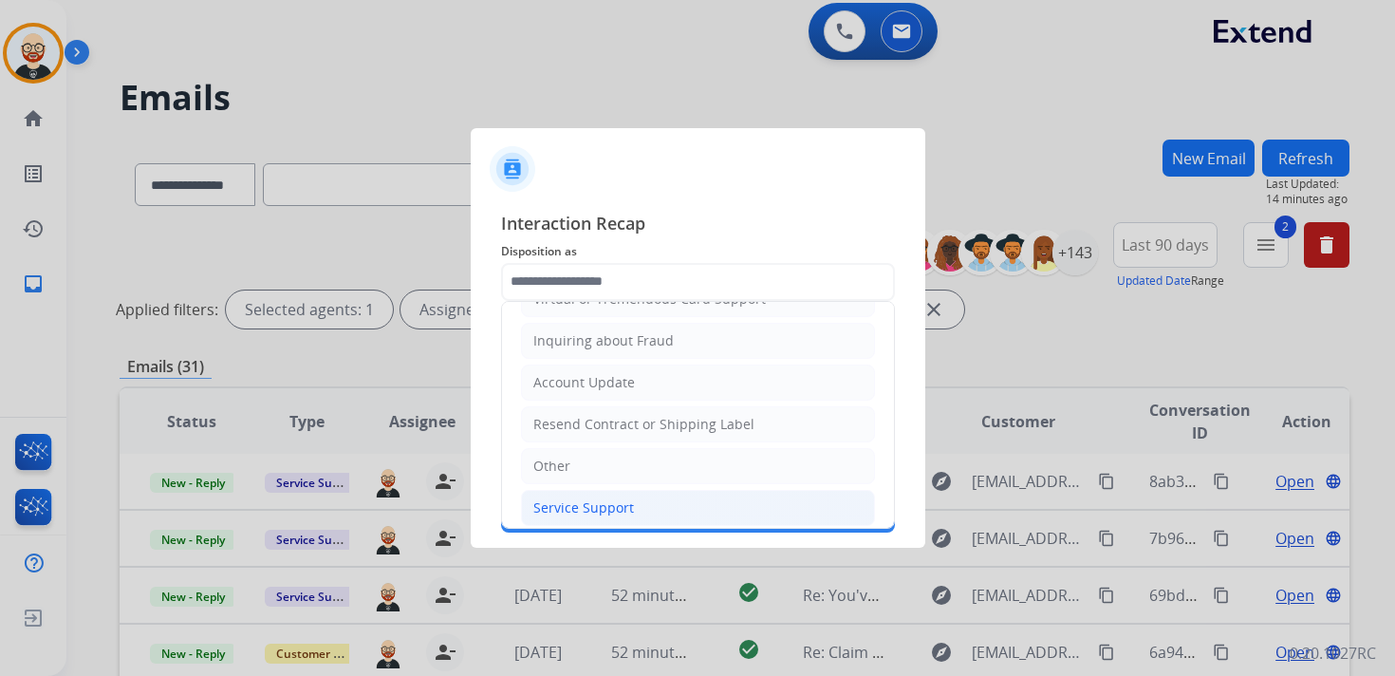
click at [625, 498] on div "Service Support" at bounding box center [583, 507] width 101 height 19
type input "**********"
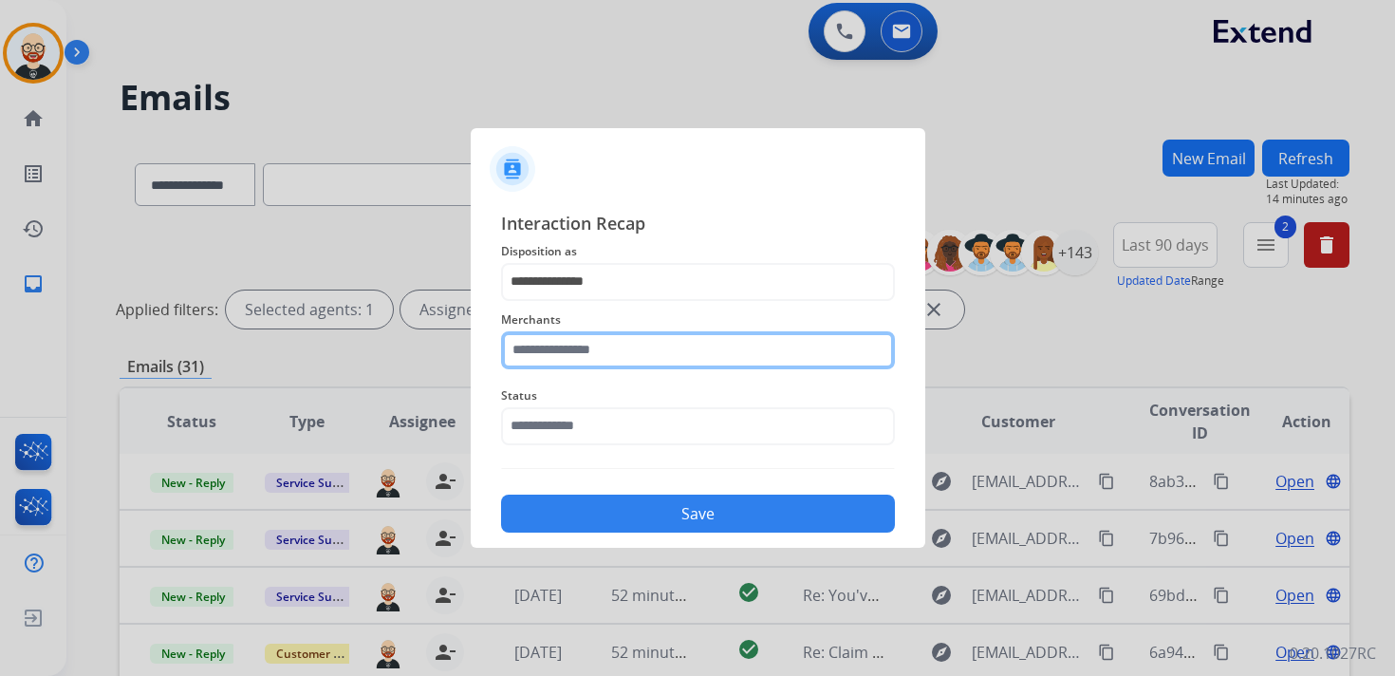
click at [585, 346] on input "text" at bounding box center [698, 350] width 394 height 38
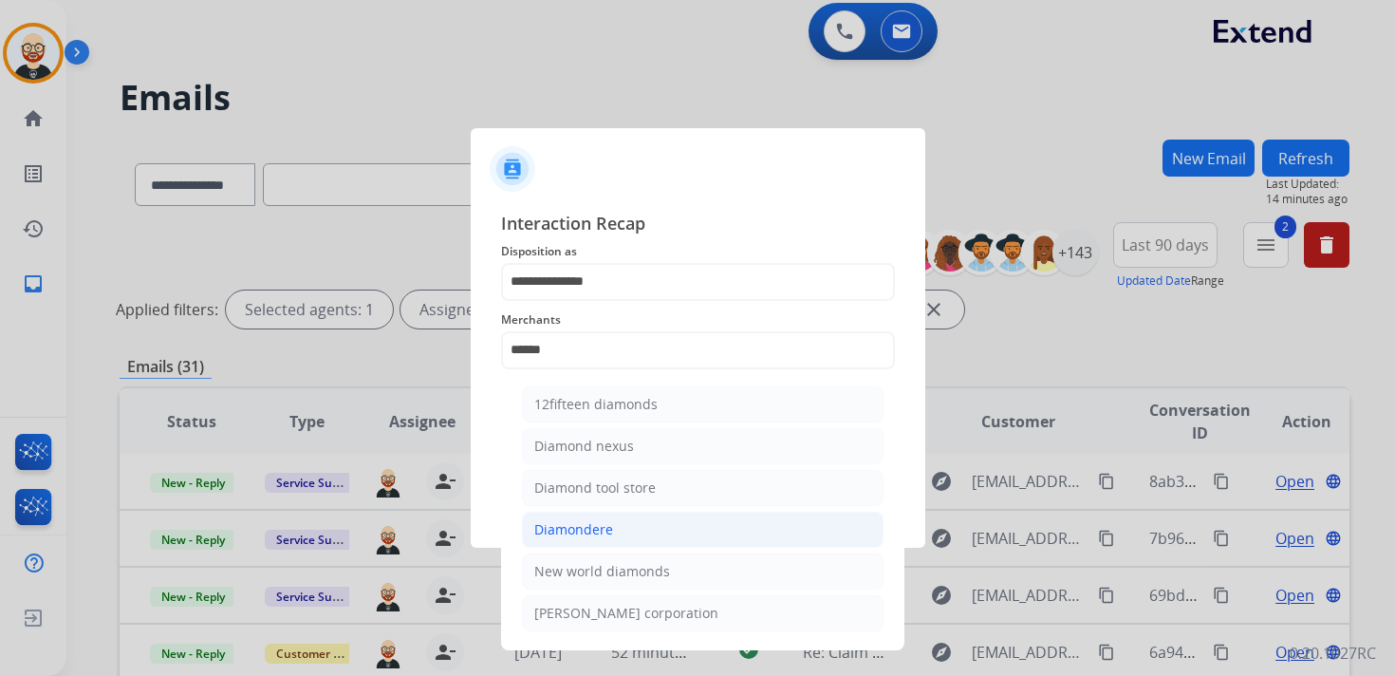
click at [609, 514] on li "Diamondere" at bounding box center [703, 530] width 362 height 36
type input "**********"
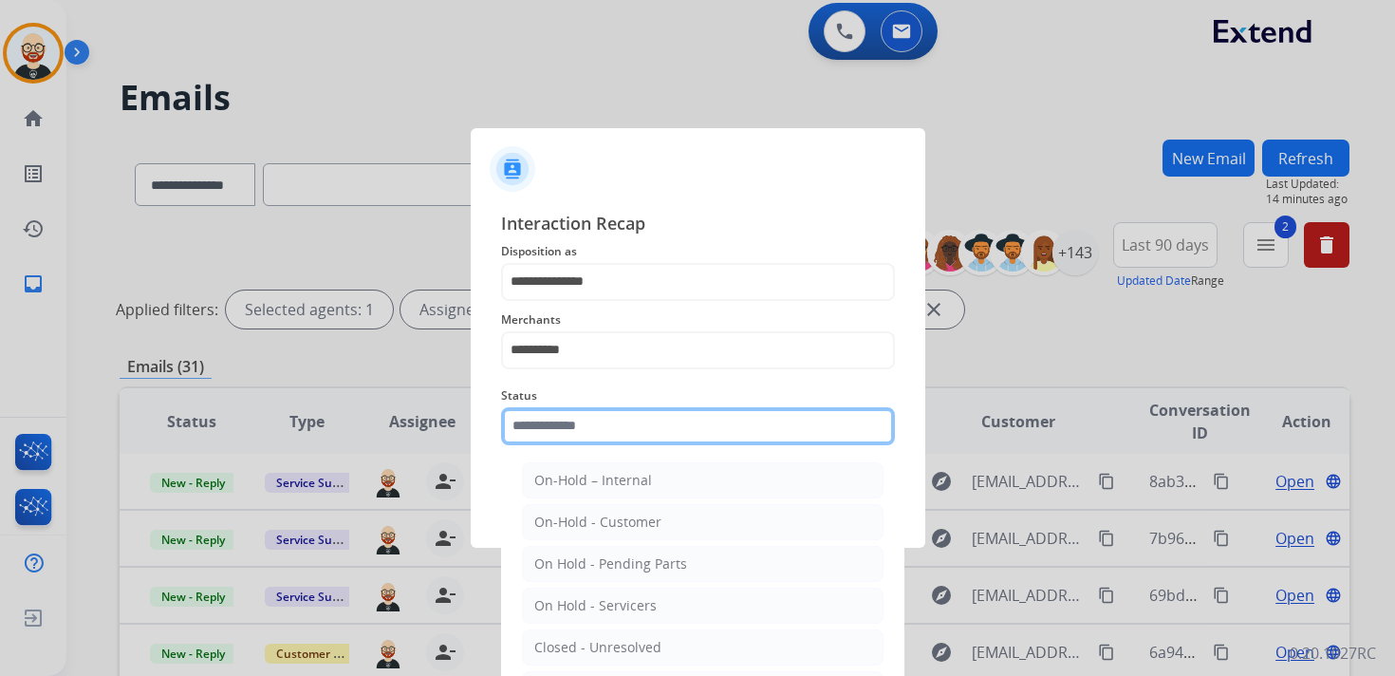
click at [575, 413] on input "text" at bounding box center [698, 426] width 394 height 38
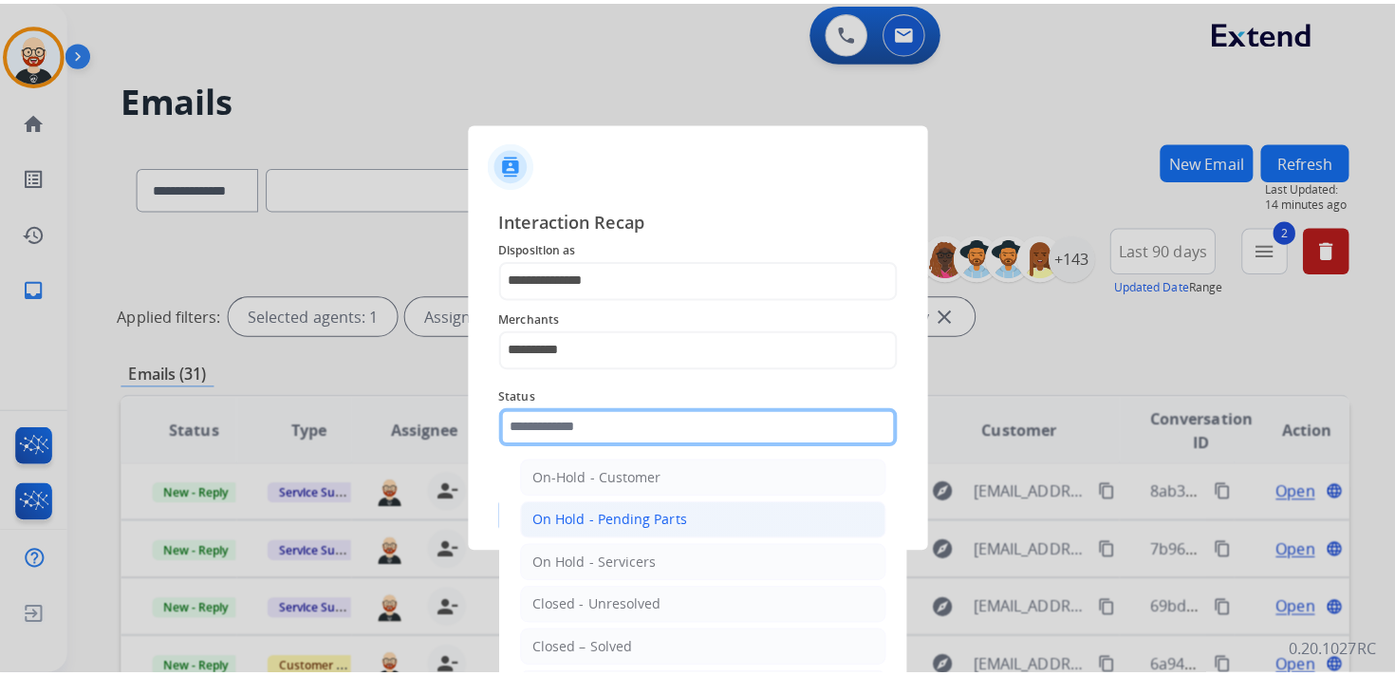
scroll to position [60, 0]
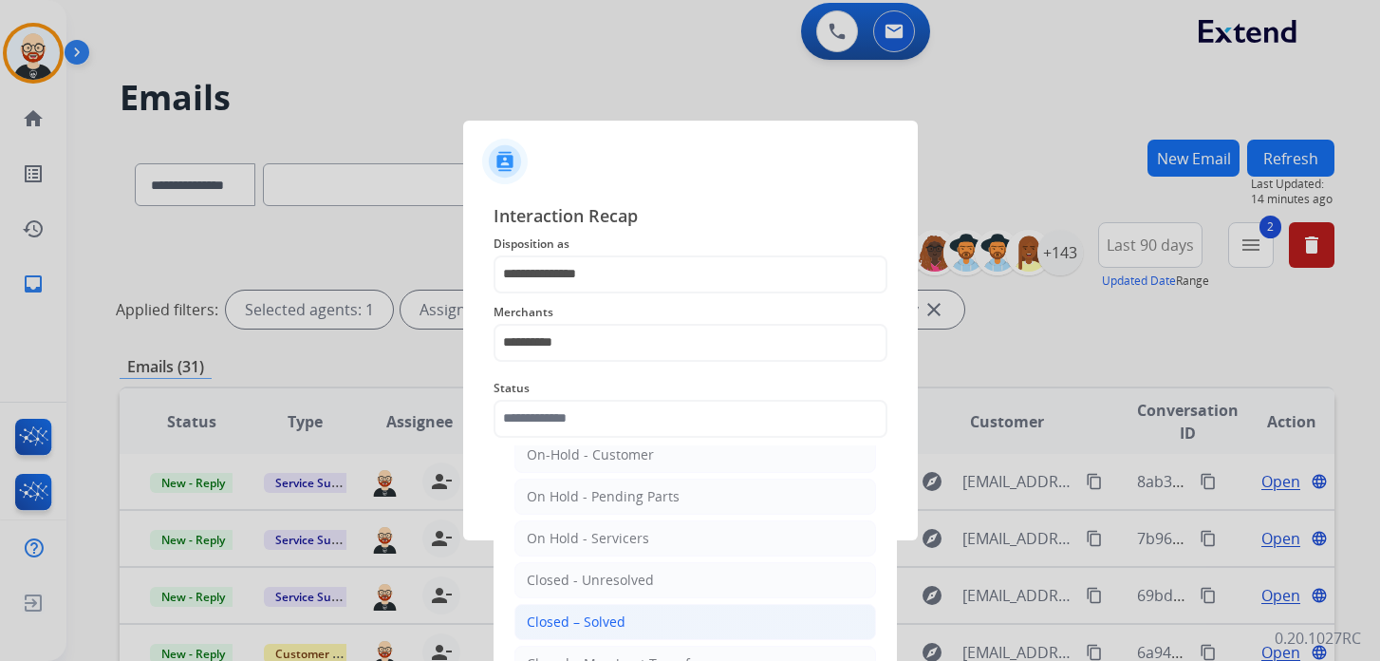
click at [614, 616] on div "Closed – Solved" at bounding box center [576, 621] width 99 height 19
type input "**********"
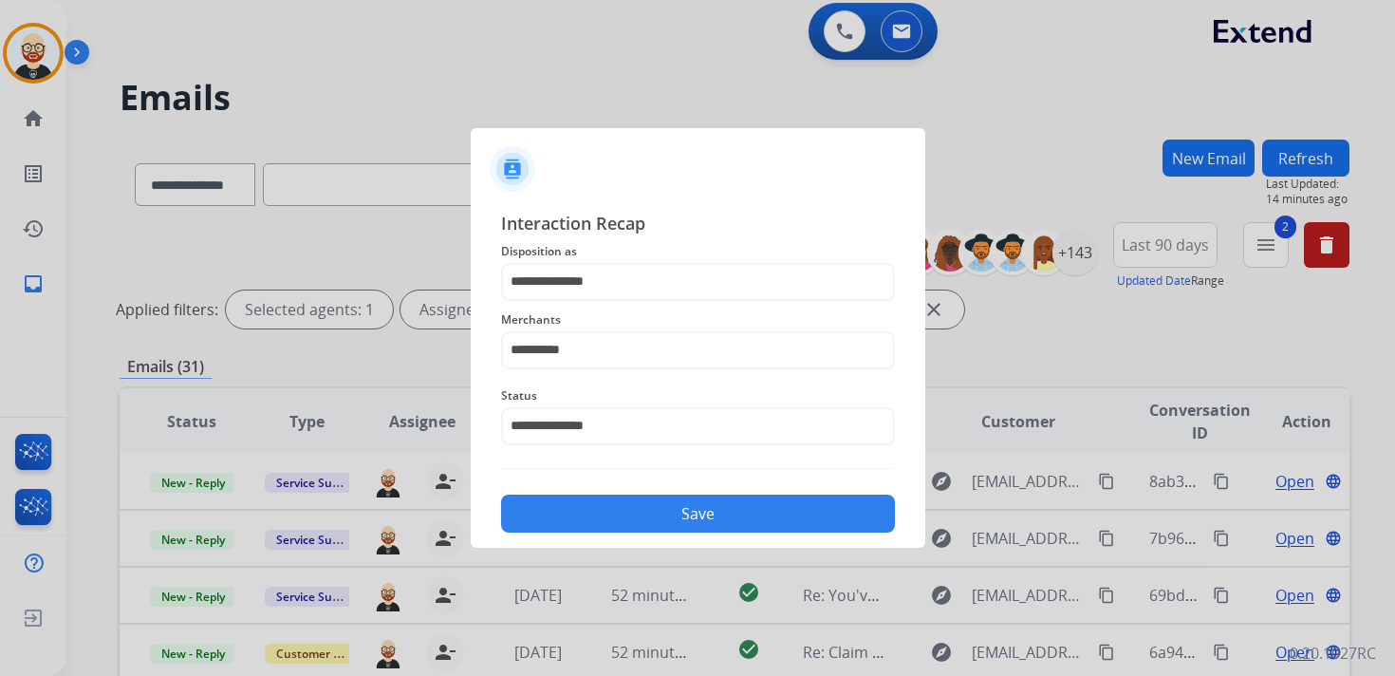
click at [627, 507] on button "Save" at bounding box center [698, 514] width 394 height 38
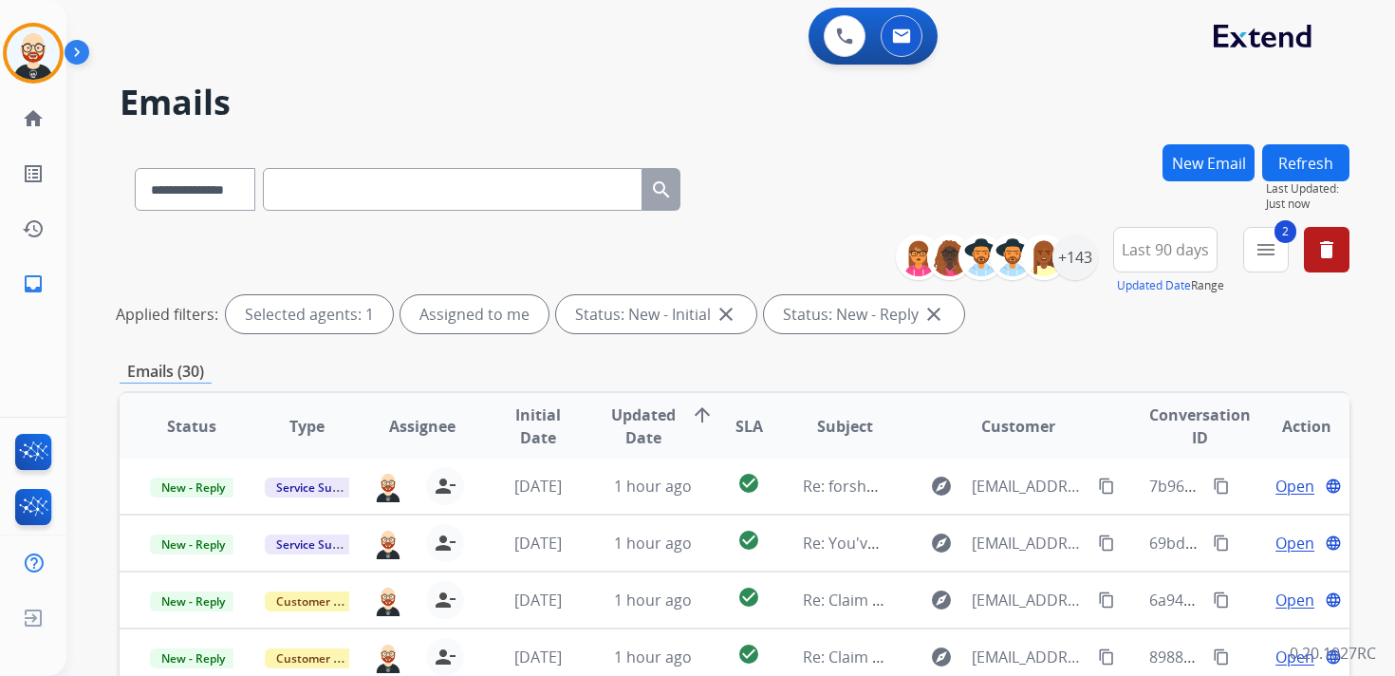
scroll to position [450, 0]
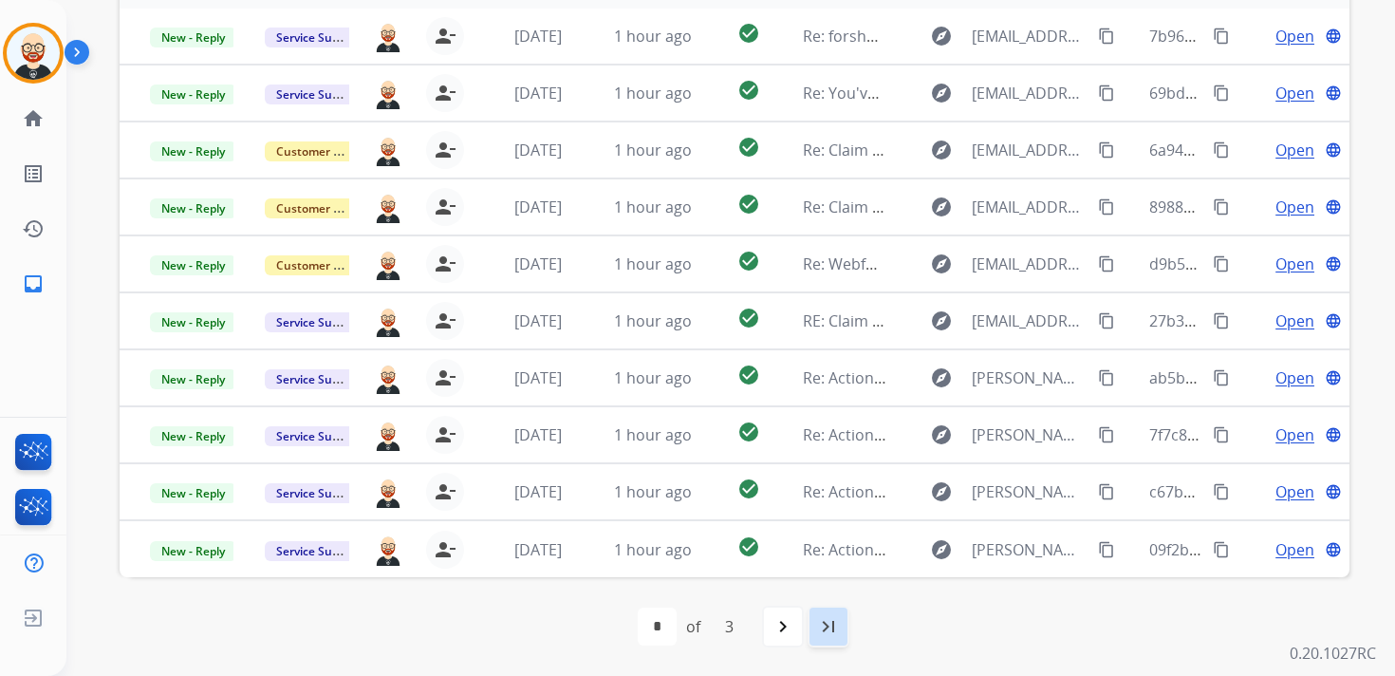
click at [827, 617] on mat-icon "last_page" at bounding box center [828, 626] width 23 height 23
select select "*"
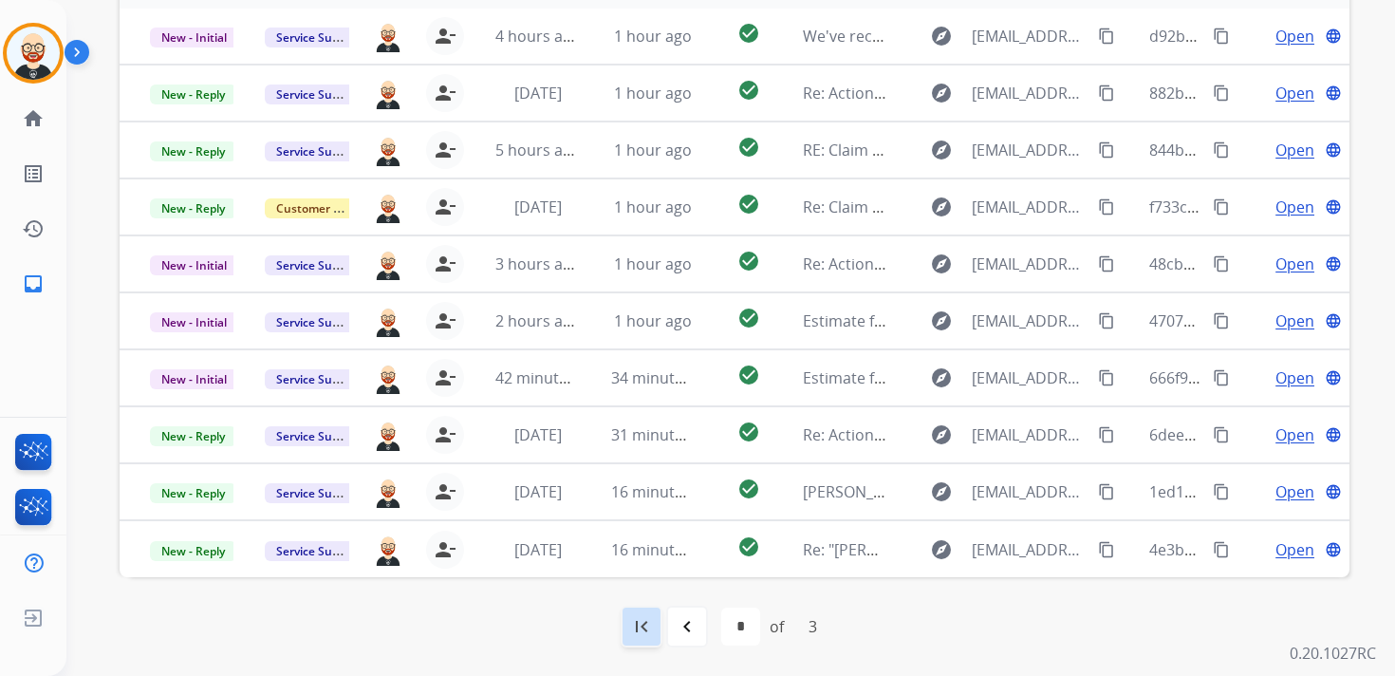
click at [647, 640] on div "first_page" at bounding box center [642, 627] width 42 height 42
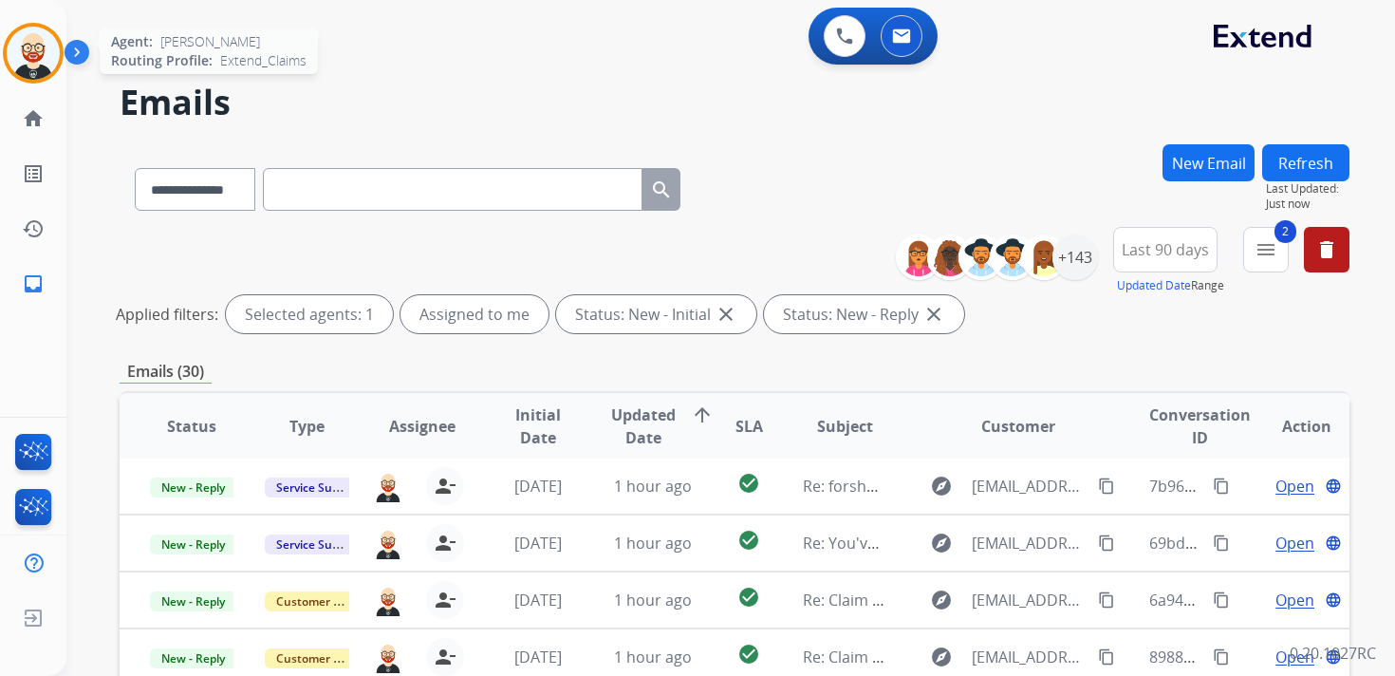
click at [25, 50] on img at bounding box center [33, 53] width 53 height 53
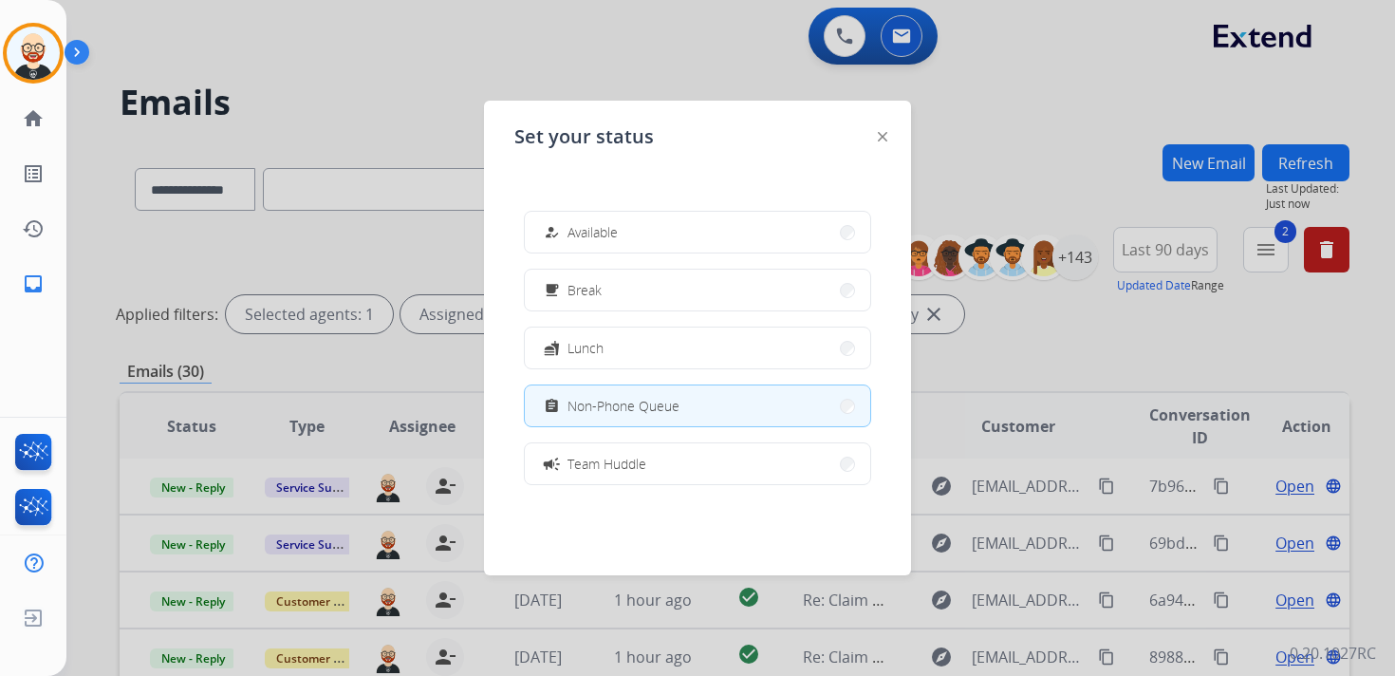
scroll to position [300, 0]
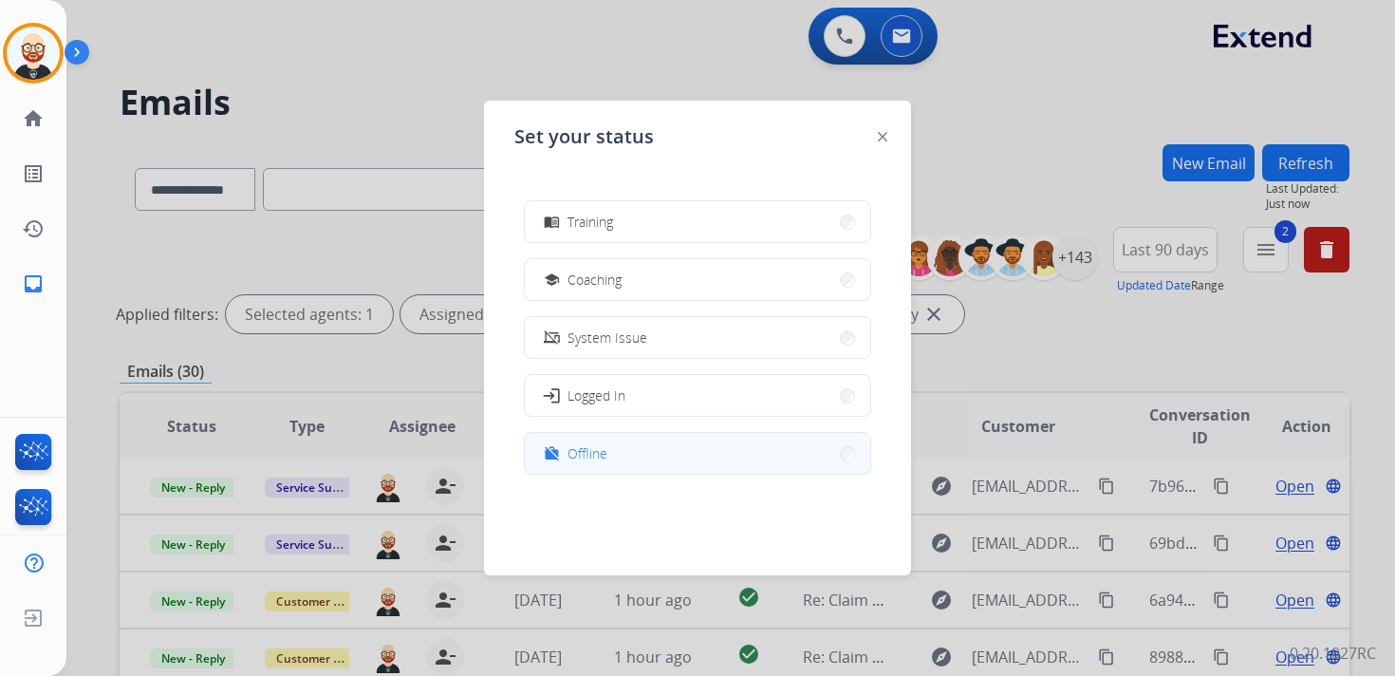
click at [627, 450] on button "work_off Offline" at bounding box center [698, 453] width 346 height 41
